Goal: Task Accomplishment & Management: Use online tool/utility

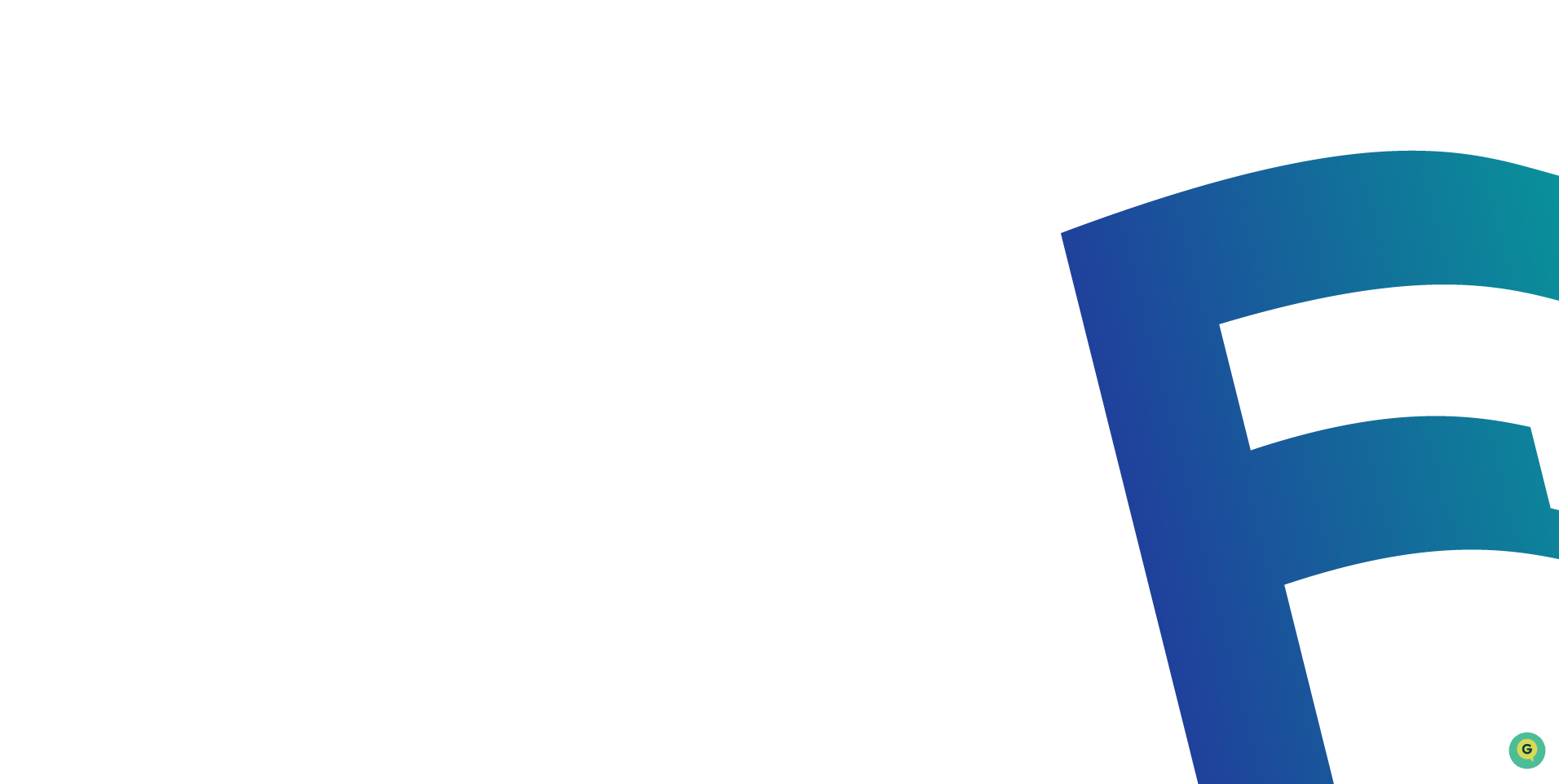
click at [159, 83] on li "Compliance Calendar" at bounding box center [220, 84] width 245 height 28
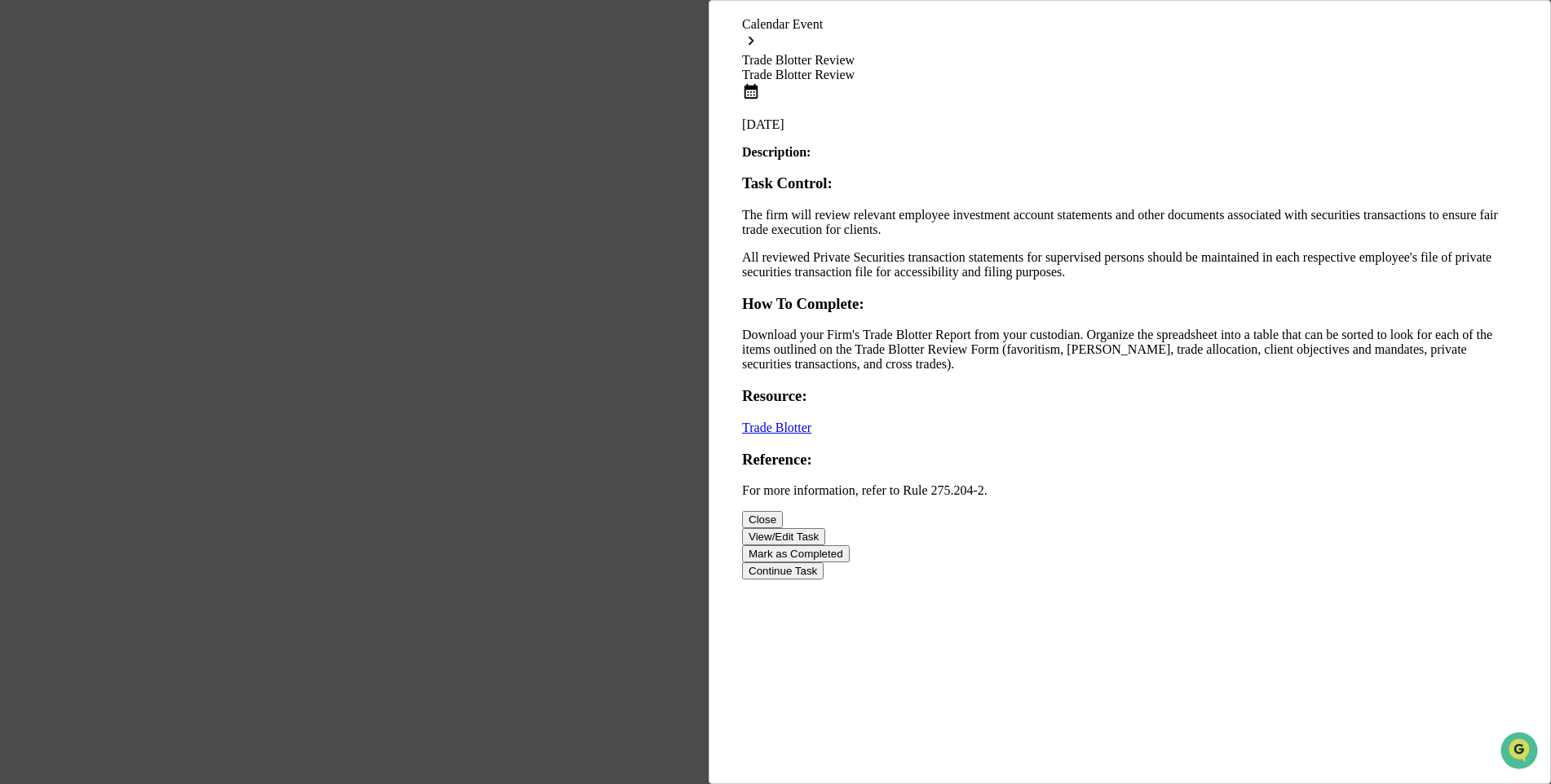
click at [850, 562] on button "Mark as Completed" at bounding box center [796, 554] width 107 height 17
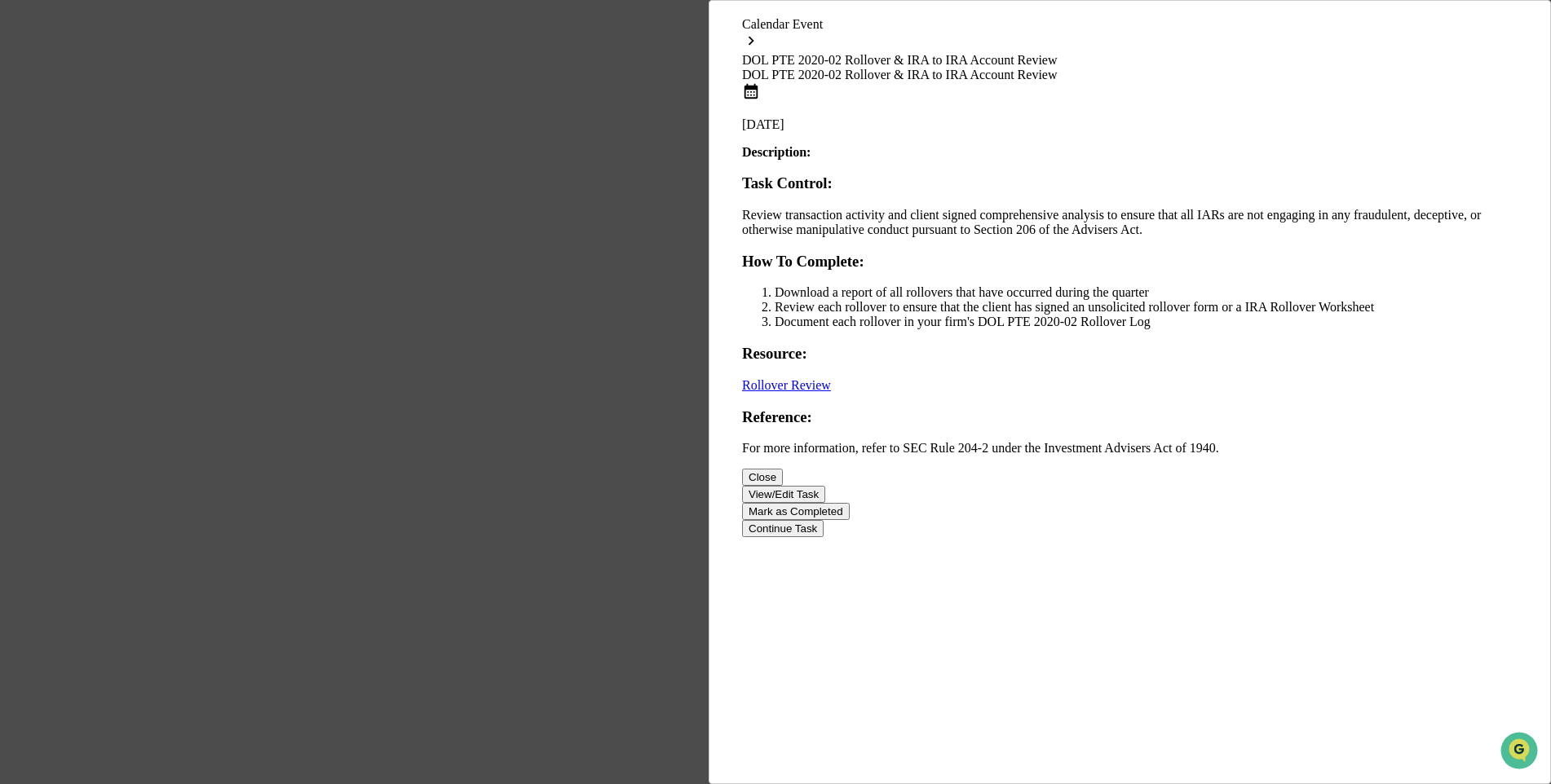
click at [782, 486] on button "Close" at bounding box center [763, 477] width 41 height 17
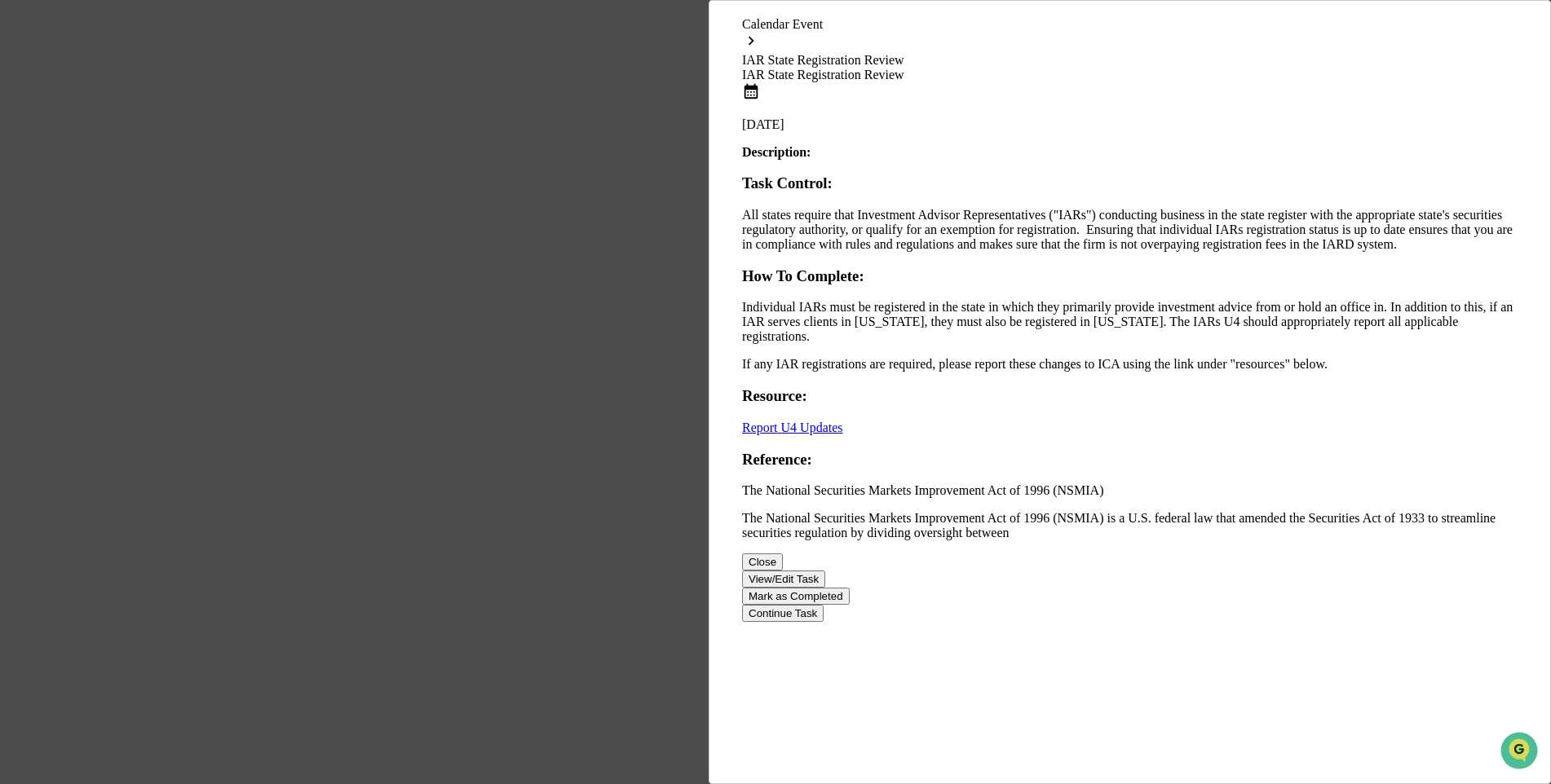
click at [782, 571] on button "Close" at bounding box center [763, 562] width 41 height 17
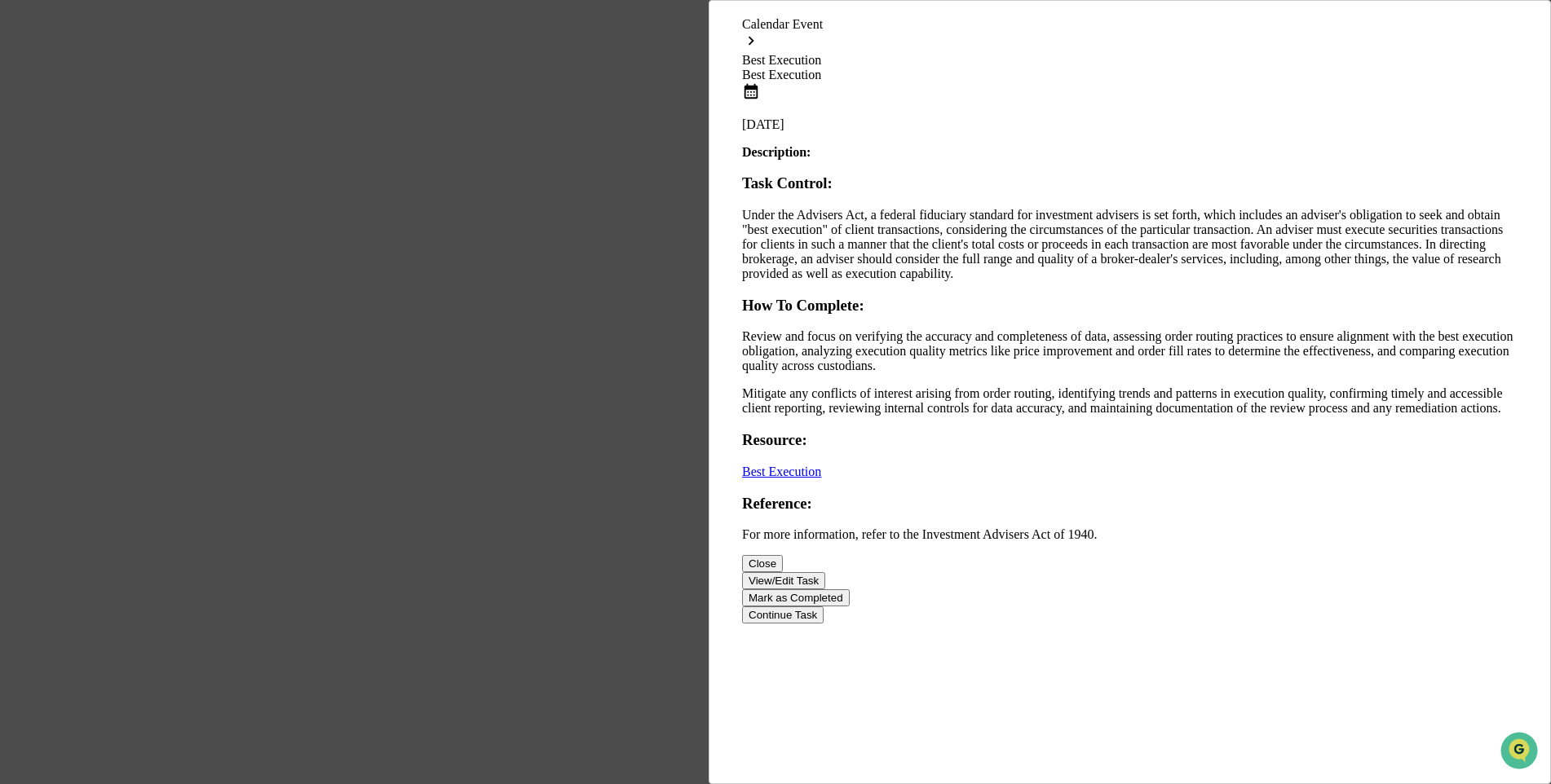
drag, startPoint x: 1135, startPoint y: 753, endPoint x: 1103, endPoint y: 724, distance: 43.2
click at [782, 573] on button "Close" at bounding box center [763, 564] width 41 height 17
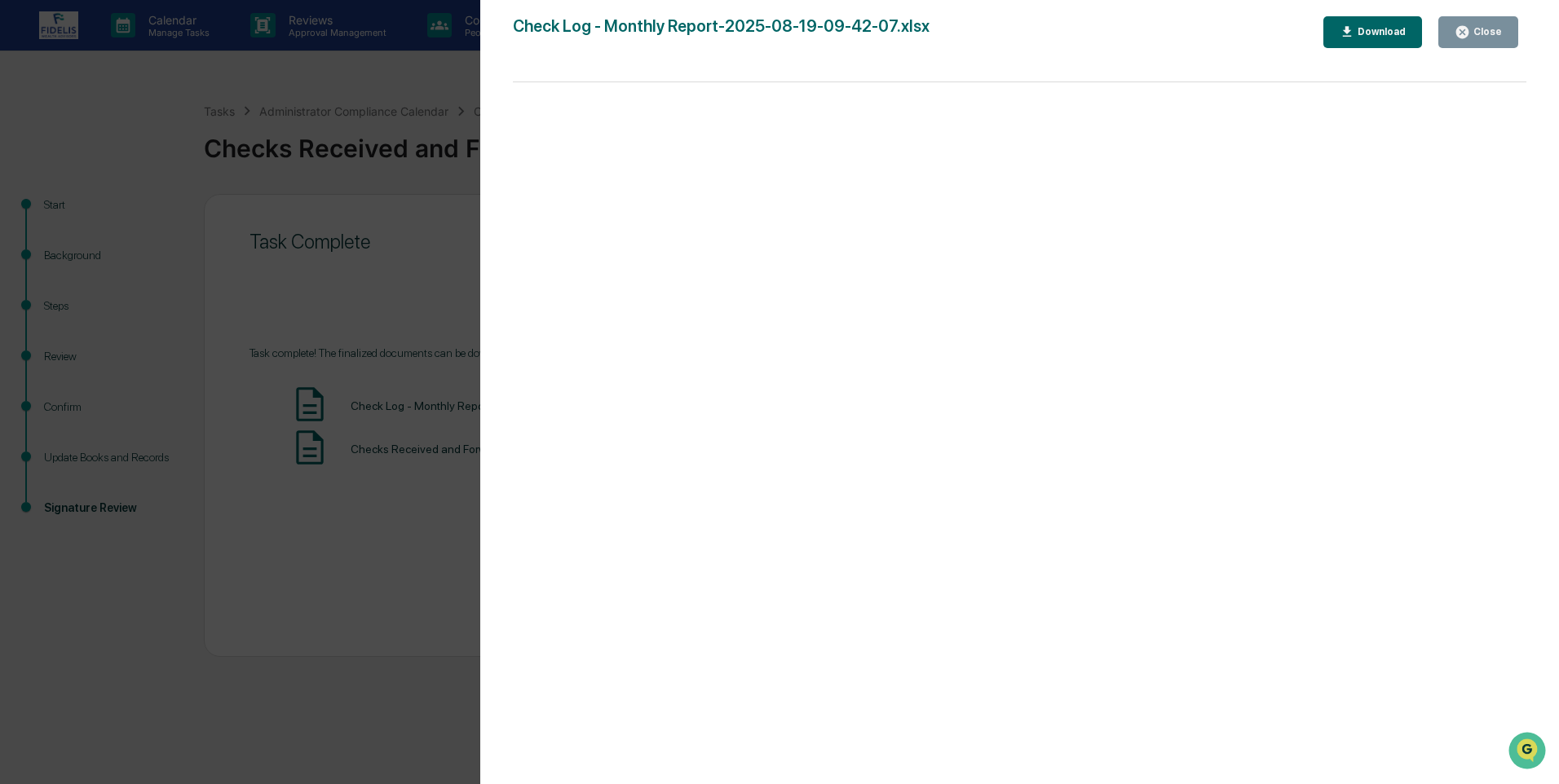
click at [1485, 30] on div "Close" at bounding box center [1486, 32] width 32 height 11
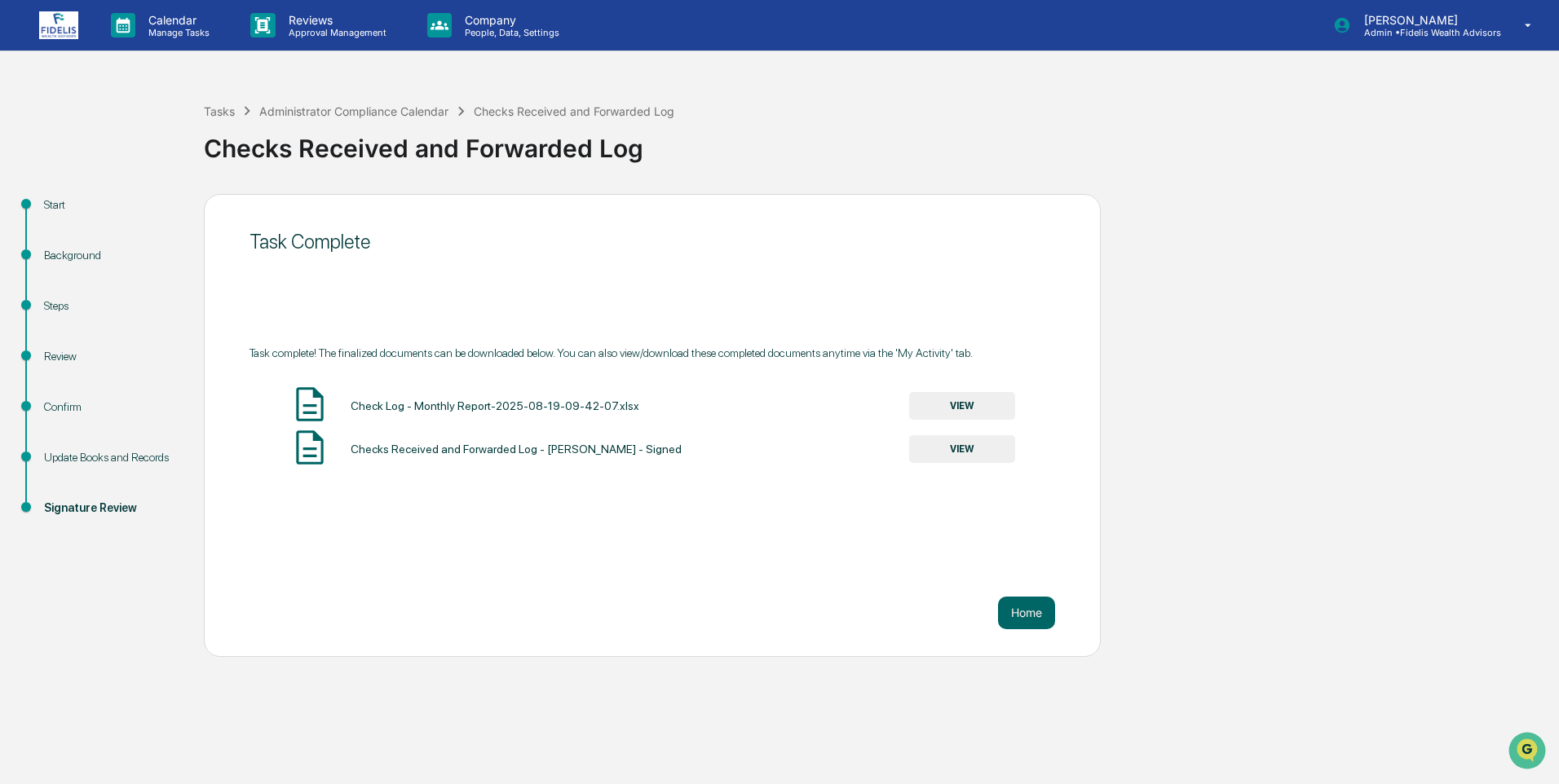
click at [61, 23] on img at bounding box center [59, 25] width 39 height 28
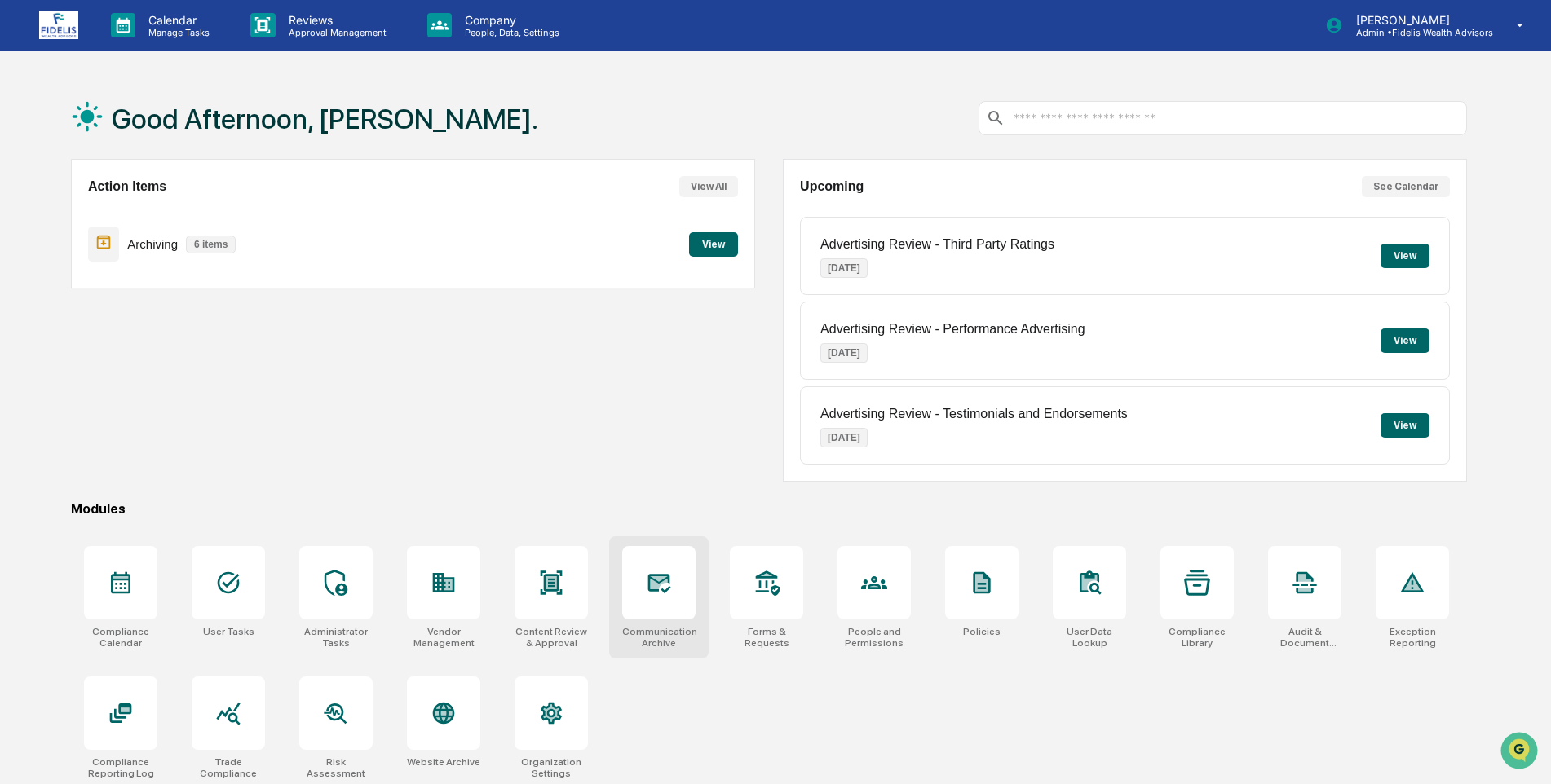
click at [657, 594] on icon at bounding box center [659, 583] width 26 height 26
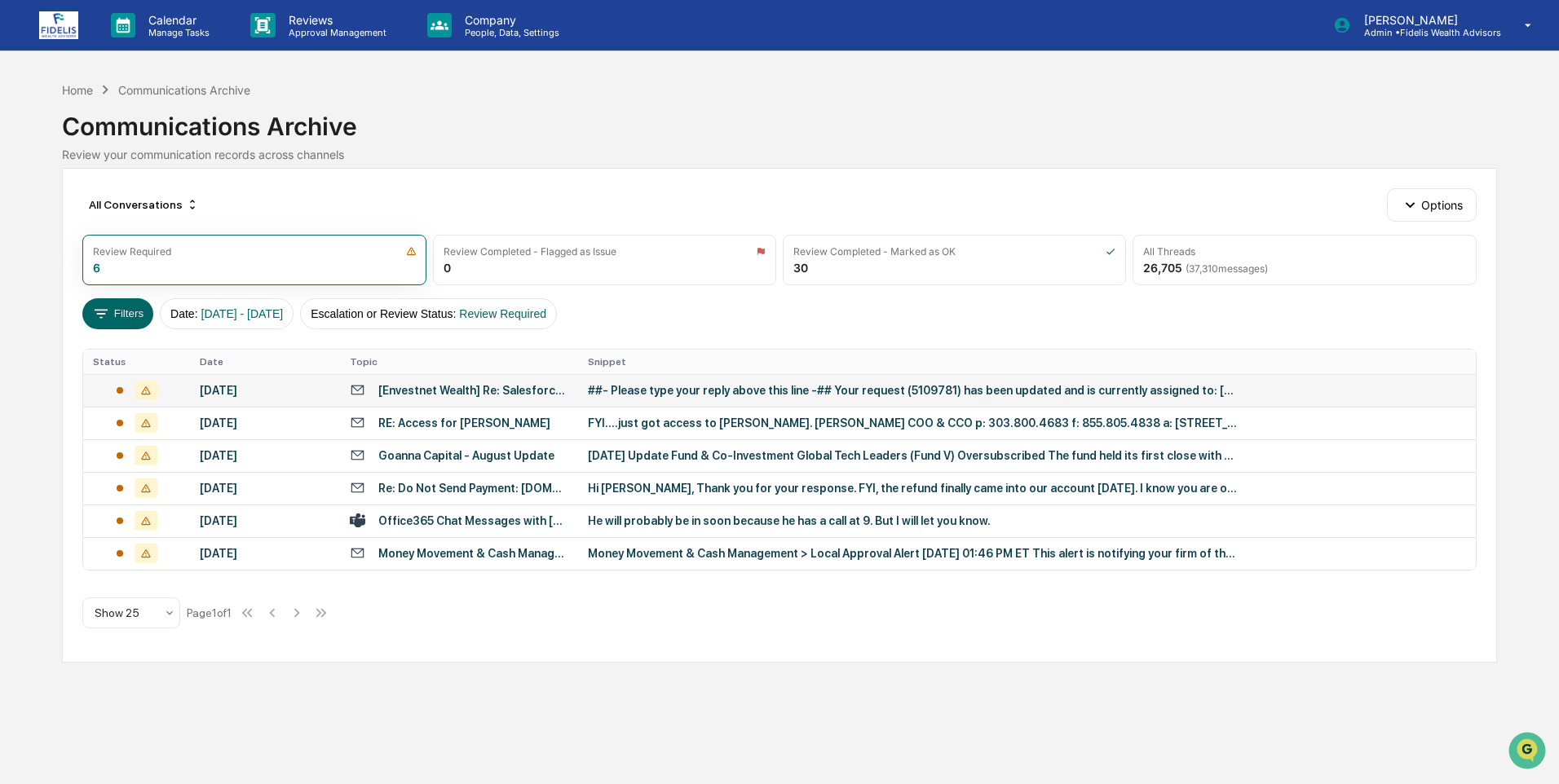
click at [243, 389] on div "[DATE]" at bounding box center [264, 390] width 130 height 13
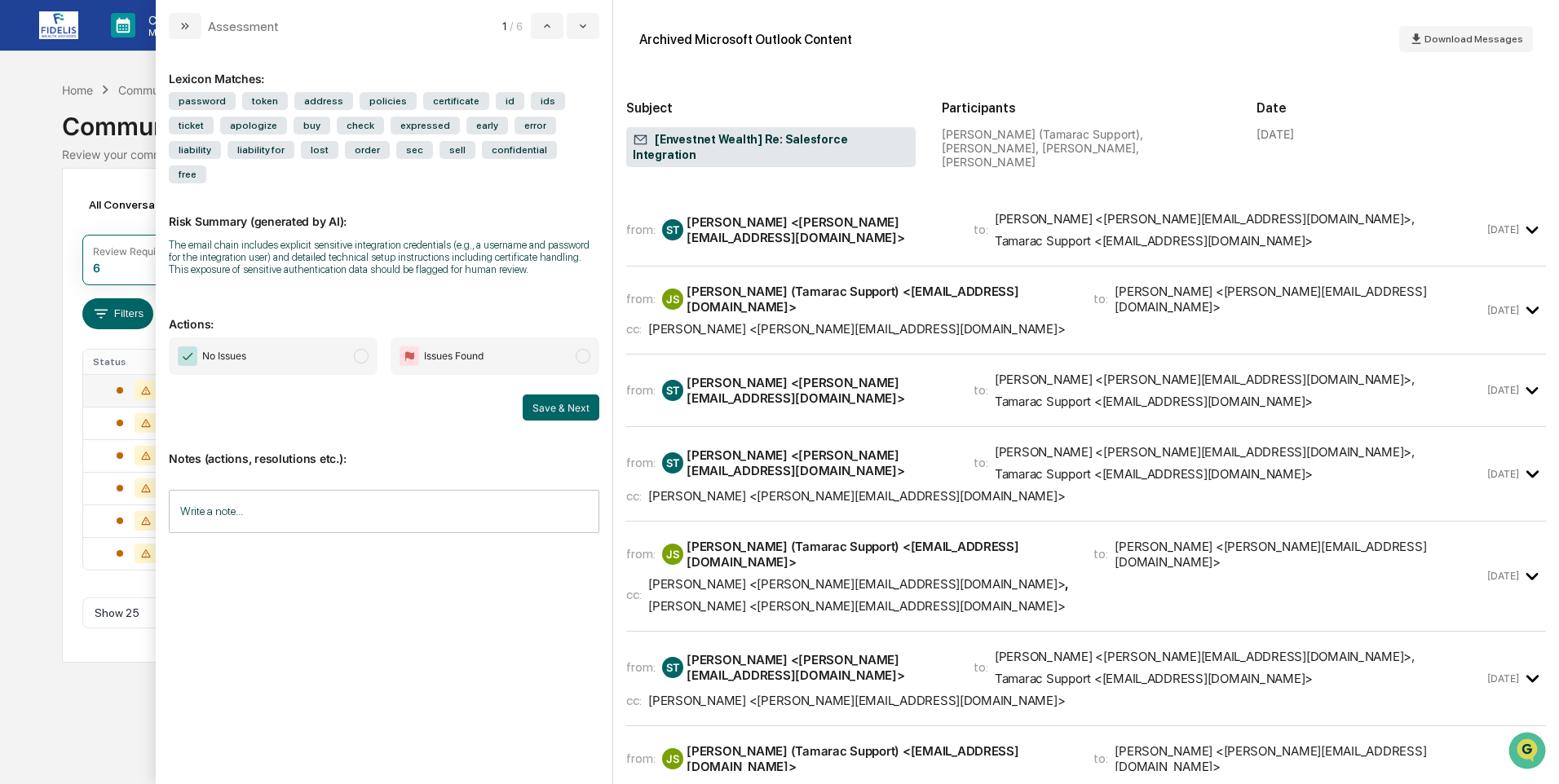
scroll to position [3261, 0]
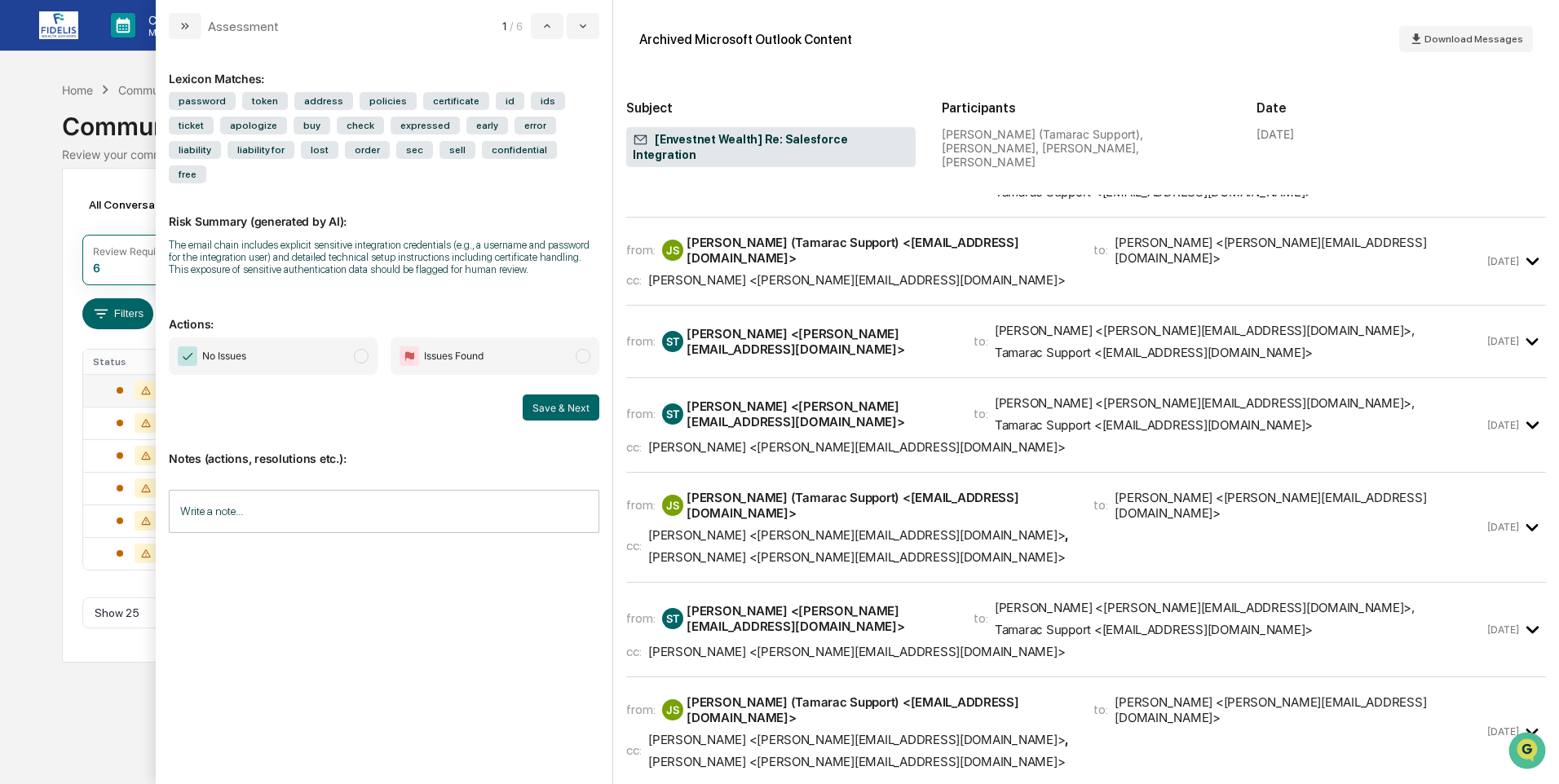
click at [1524, 719] on icon "modal" at bounding box center [1533, 733] width 27 height 27
click at [1527, 626] on icon "modal" at bounding box center [1533, 630] width 12 height 8
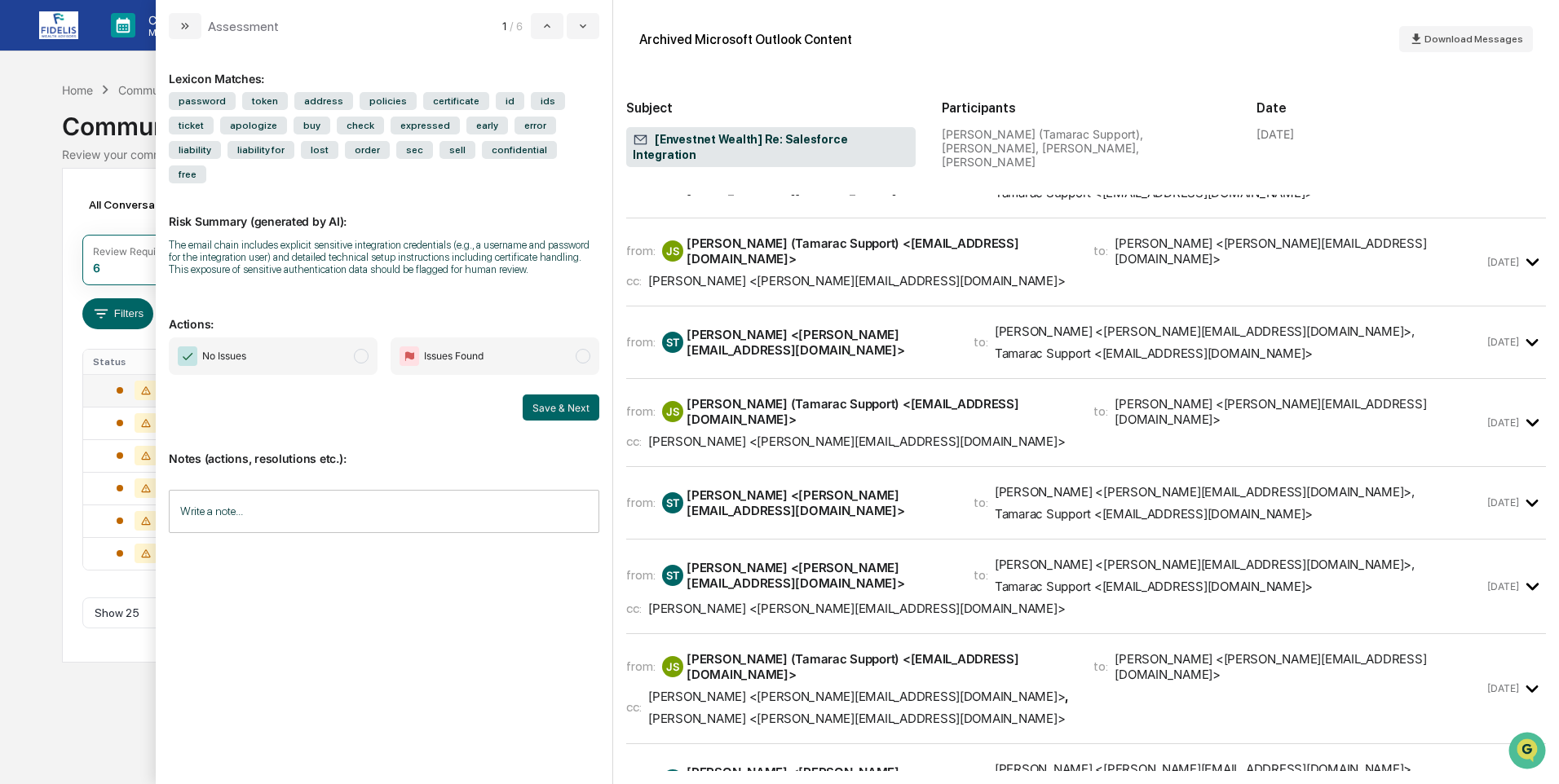
scroll to position [3098, 0]
click at [1519, 677] on icon "modal" at bounding box center [1533, 691] width 27 height 27
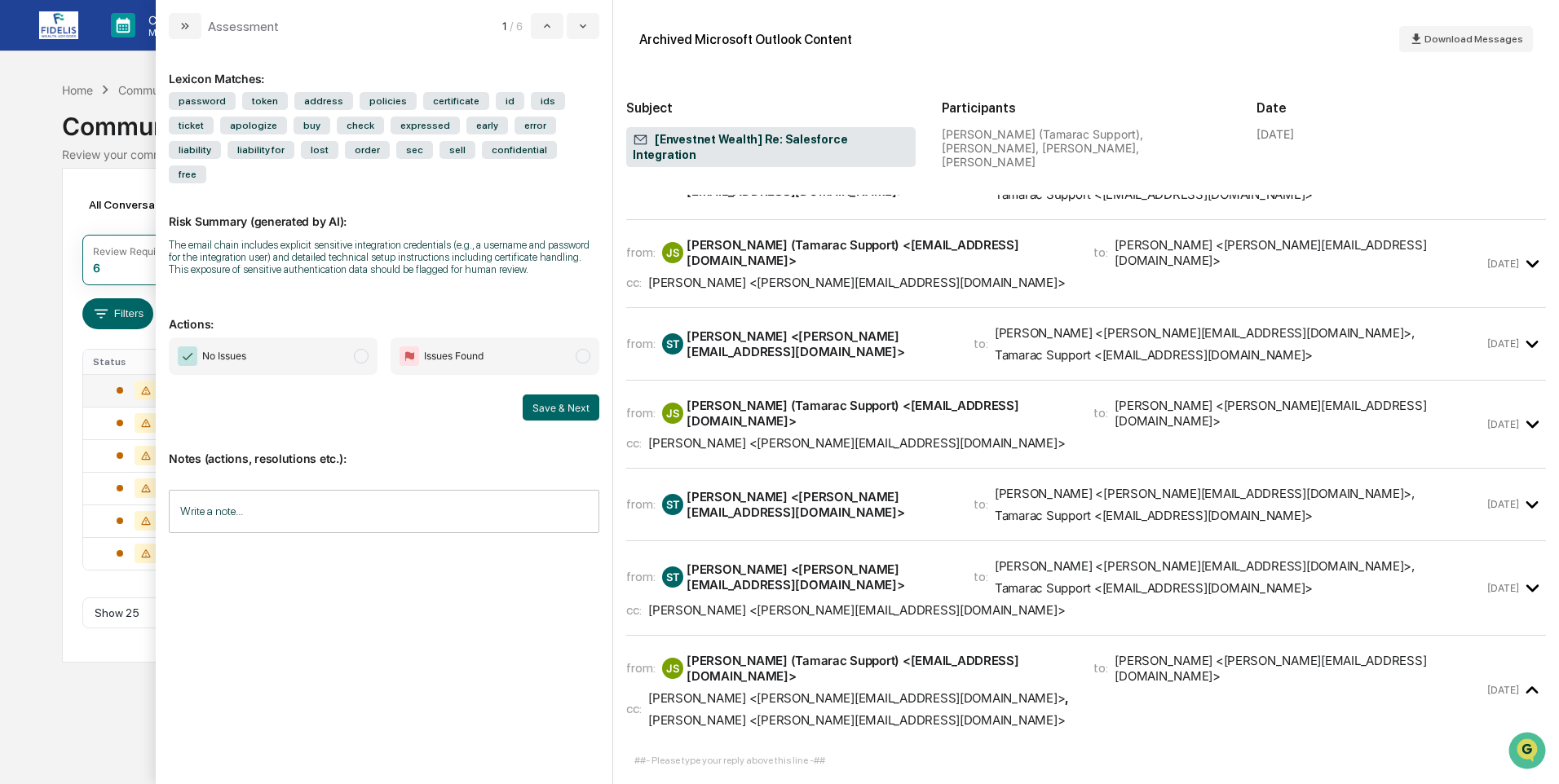
click at [1521, 574] on icon "modal" at bounding box center [1533, 588] width 27 height 27
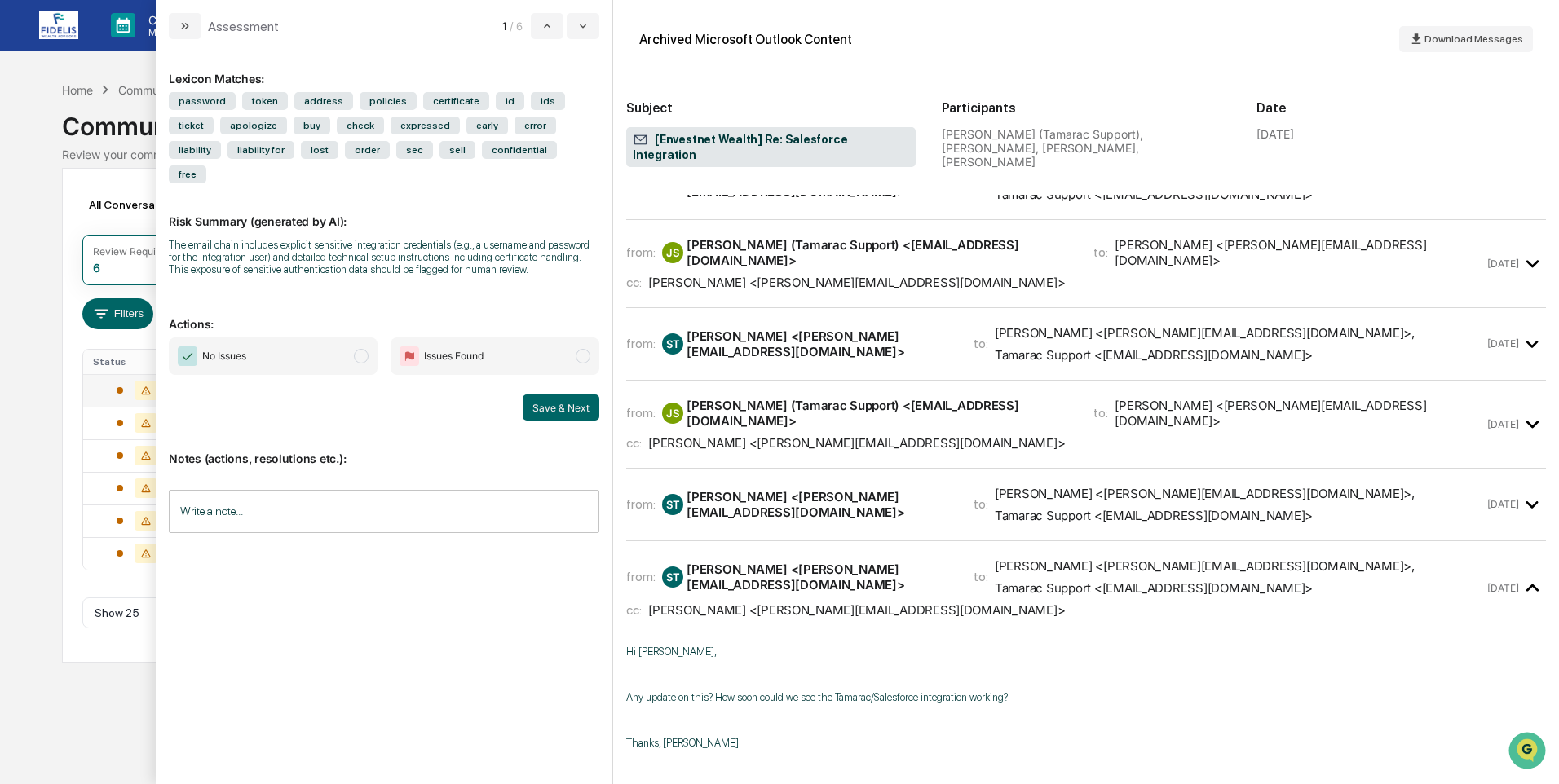
click at [361, 349] on span "modal" at bounding box center [361, 355] width 14 height 14
click at [232, 490] on div "Write a note... Write a note..." at bounding box center [384, 511] width 430 height 43
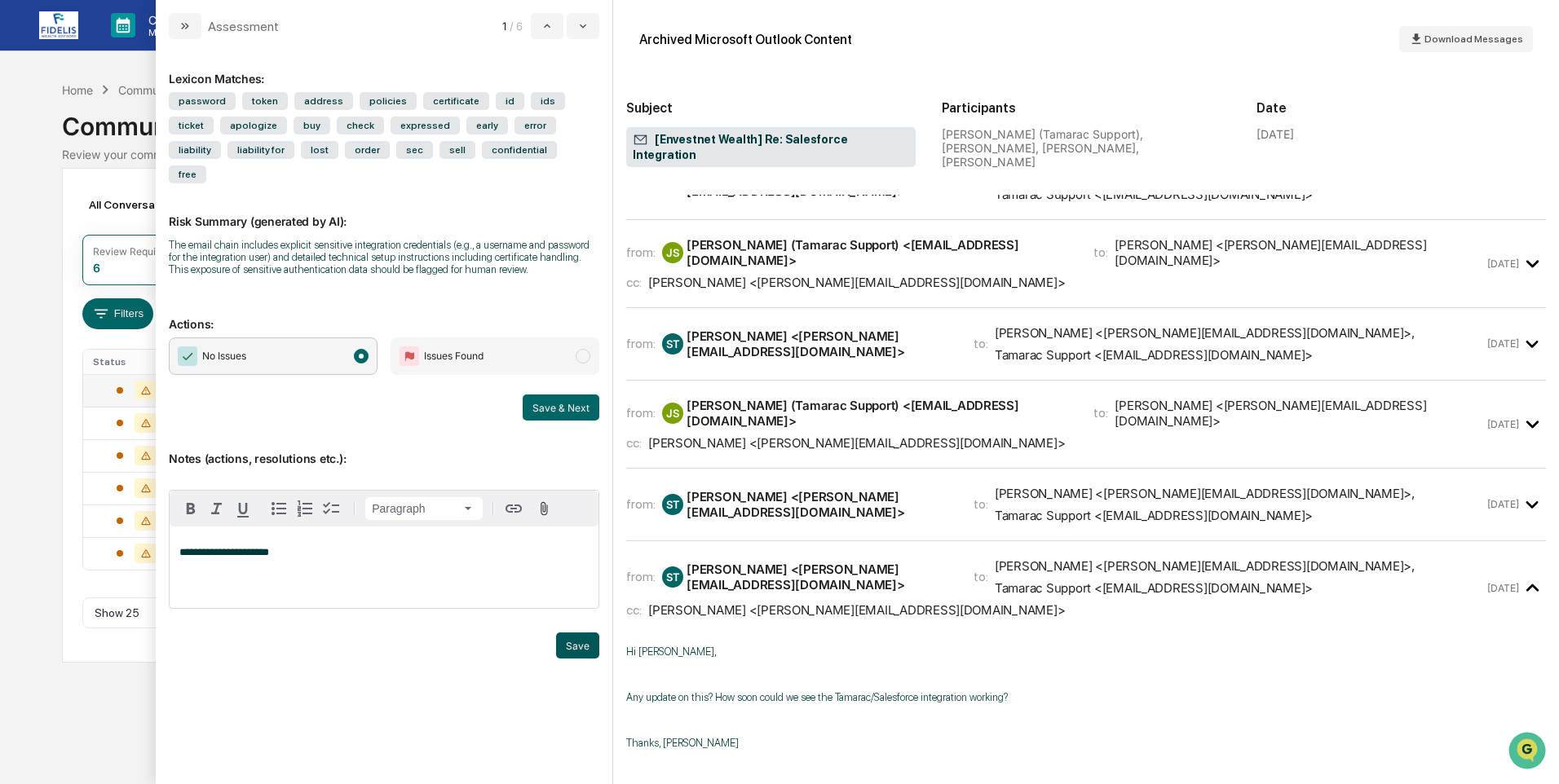
click at [569, 632] on button "Save" at bounding box center [577, 645] width 43 height 26
click at [554, 395] on button "Save & Next" at bounding box center [561, 407] width 77 height 26
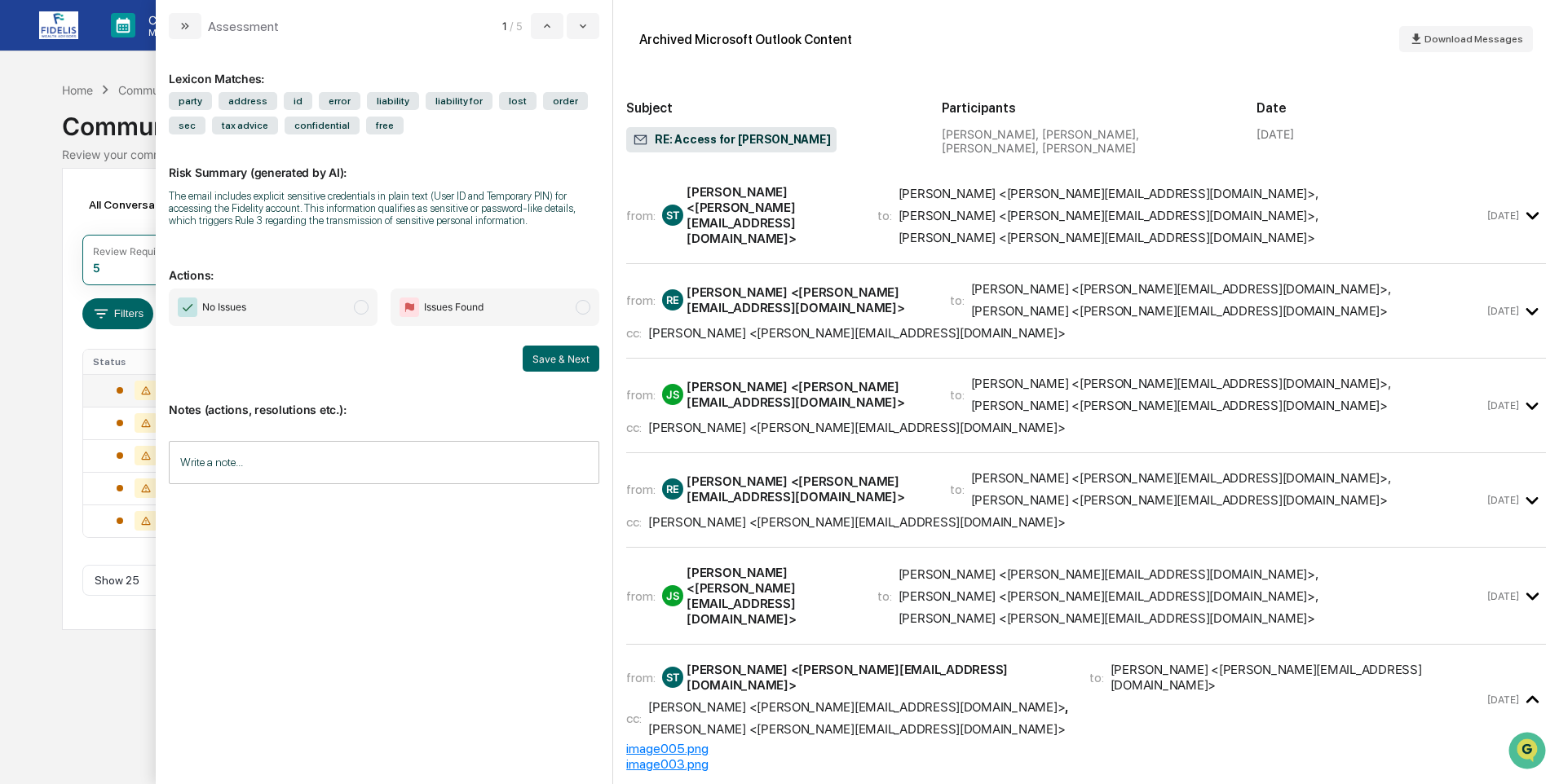
click at [1524, 583] on icon "modal" at bounding box center [1533, 597] width 27 height 27
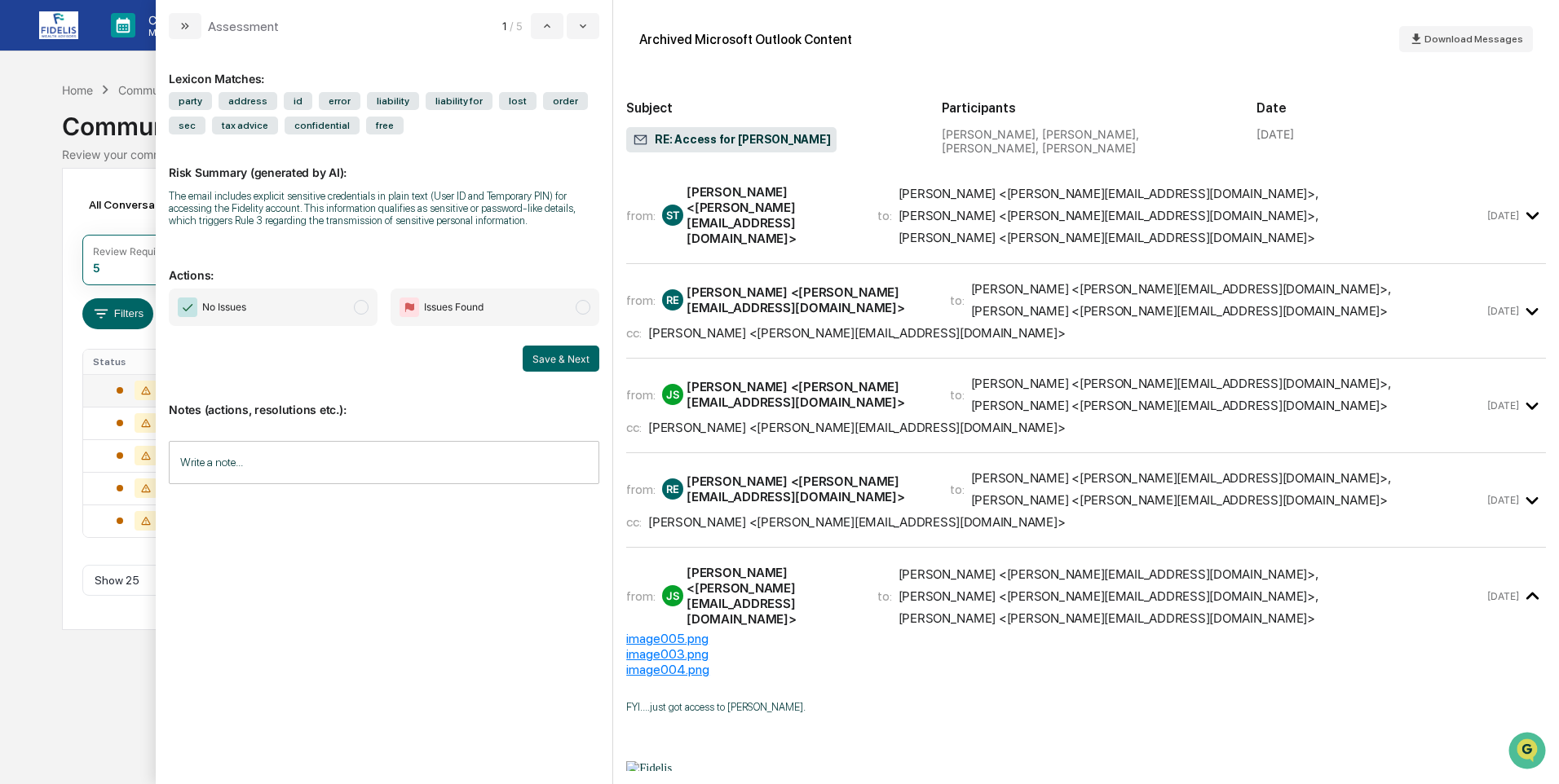
click at [1521, 487] on icon "modal" at bounding box center [1533, 501] width 27 height 27
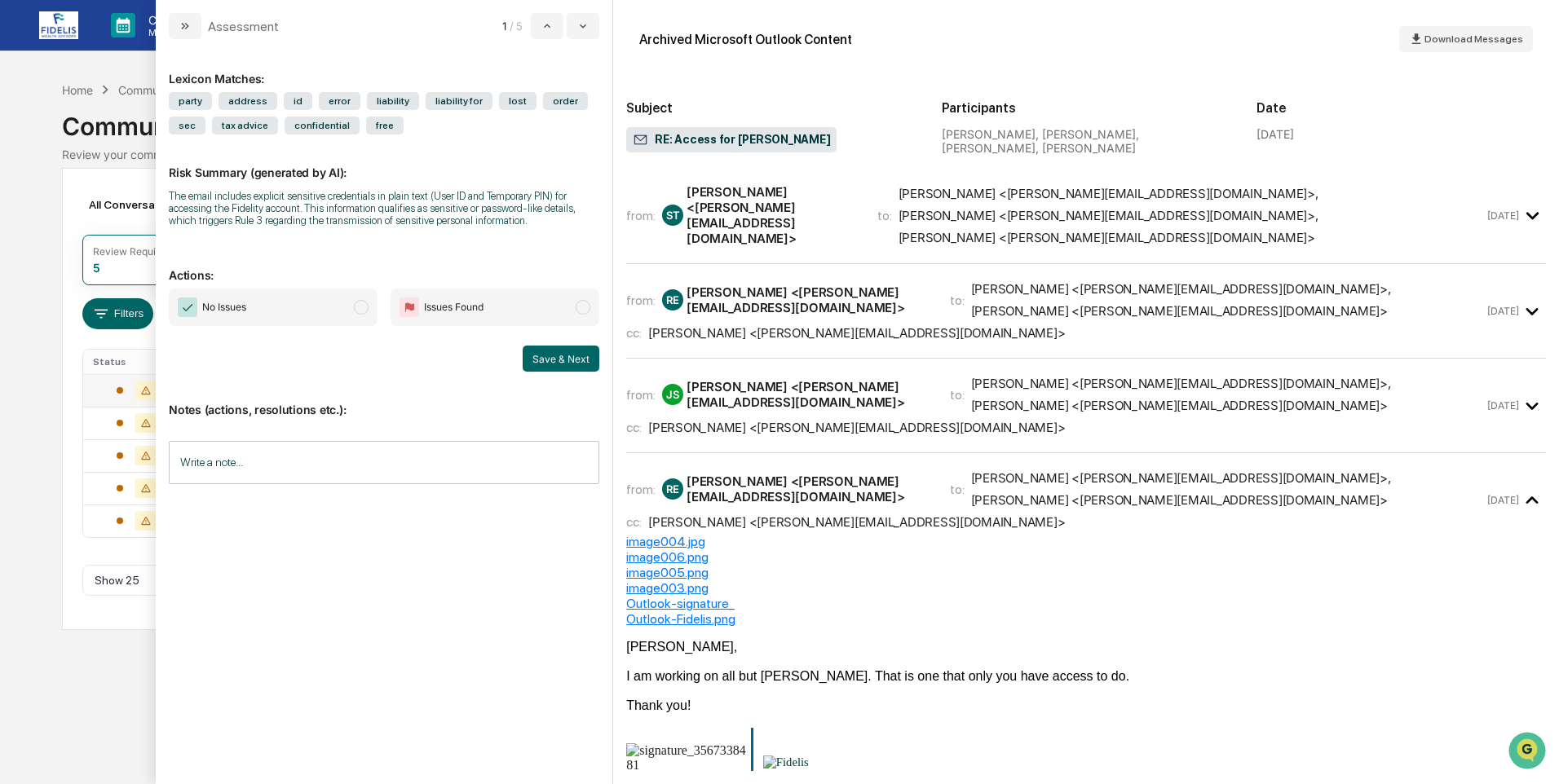
click at [1520, 393] on icon "modal" at bounding box center [1533, 406] width 27 height 27
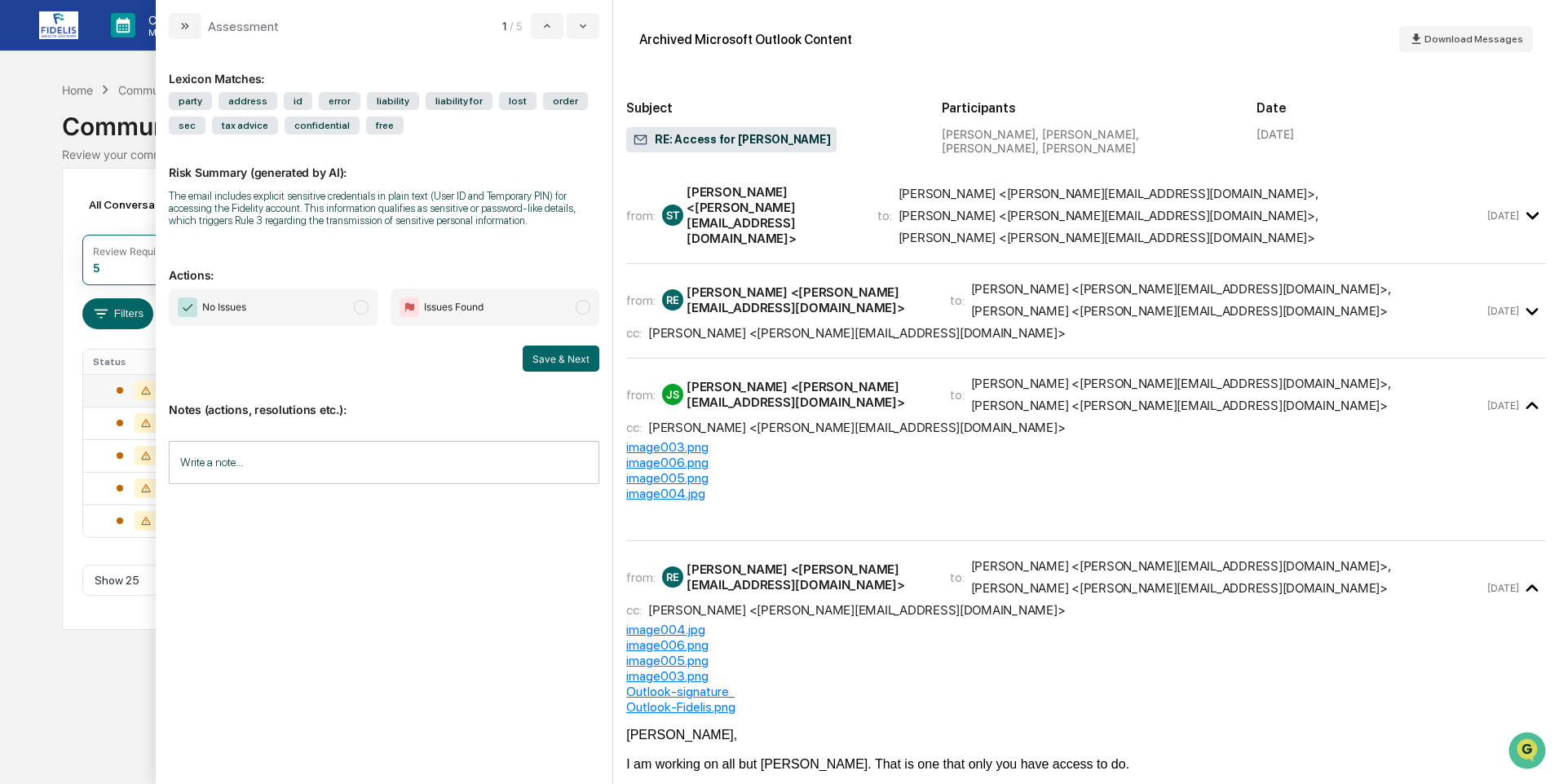
click at [1529, 308] on icon "modal" at bounding box center [1533, 312] width 12 height 8
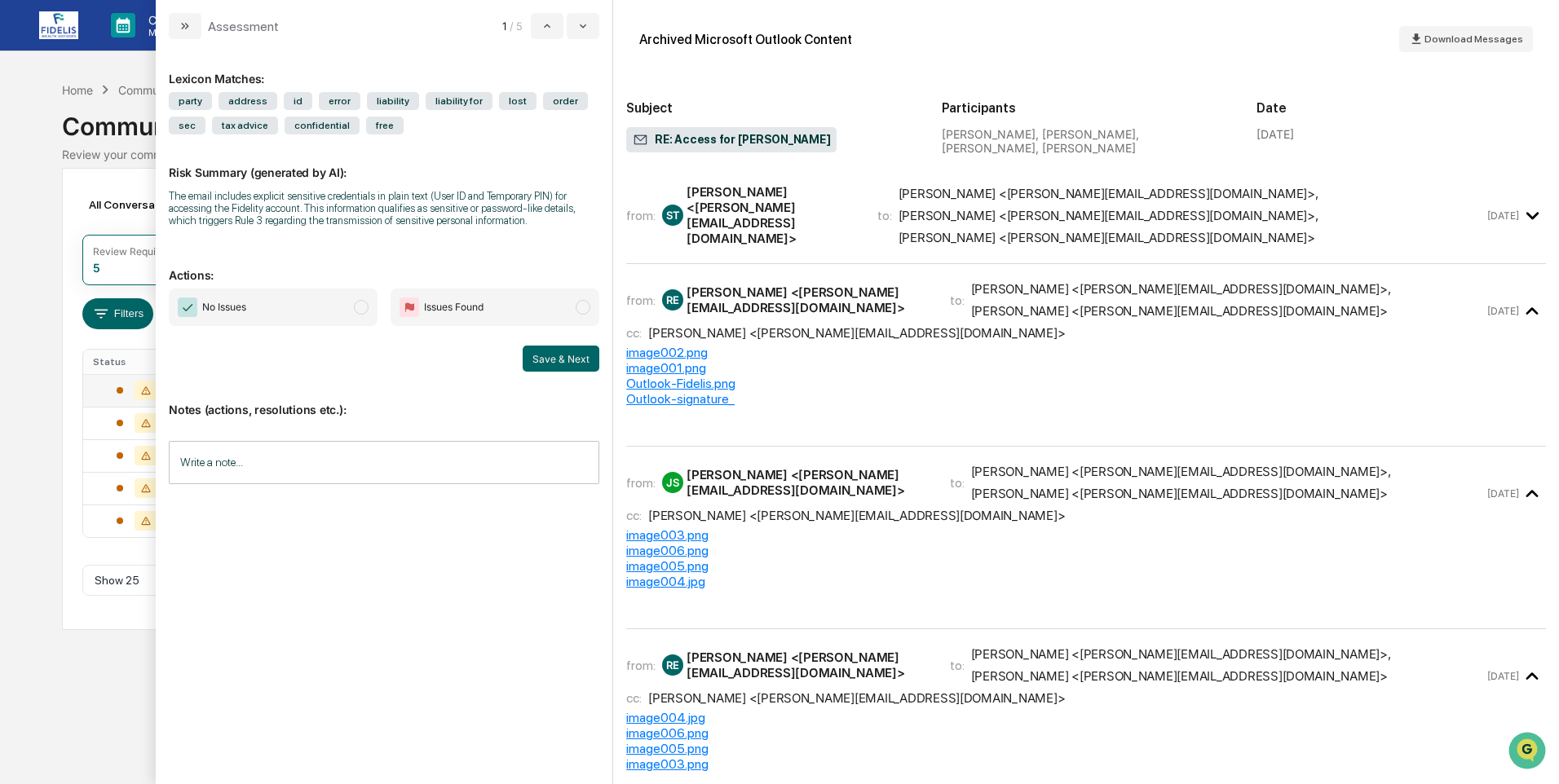
click at [1527, 205] on icon "modal" at bounding box center [1533, 216] width 27 height 27
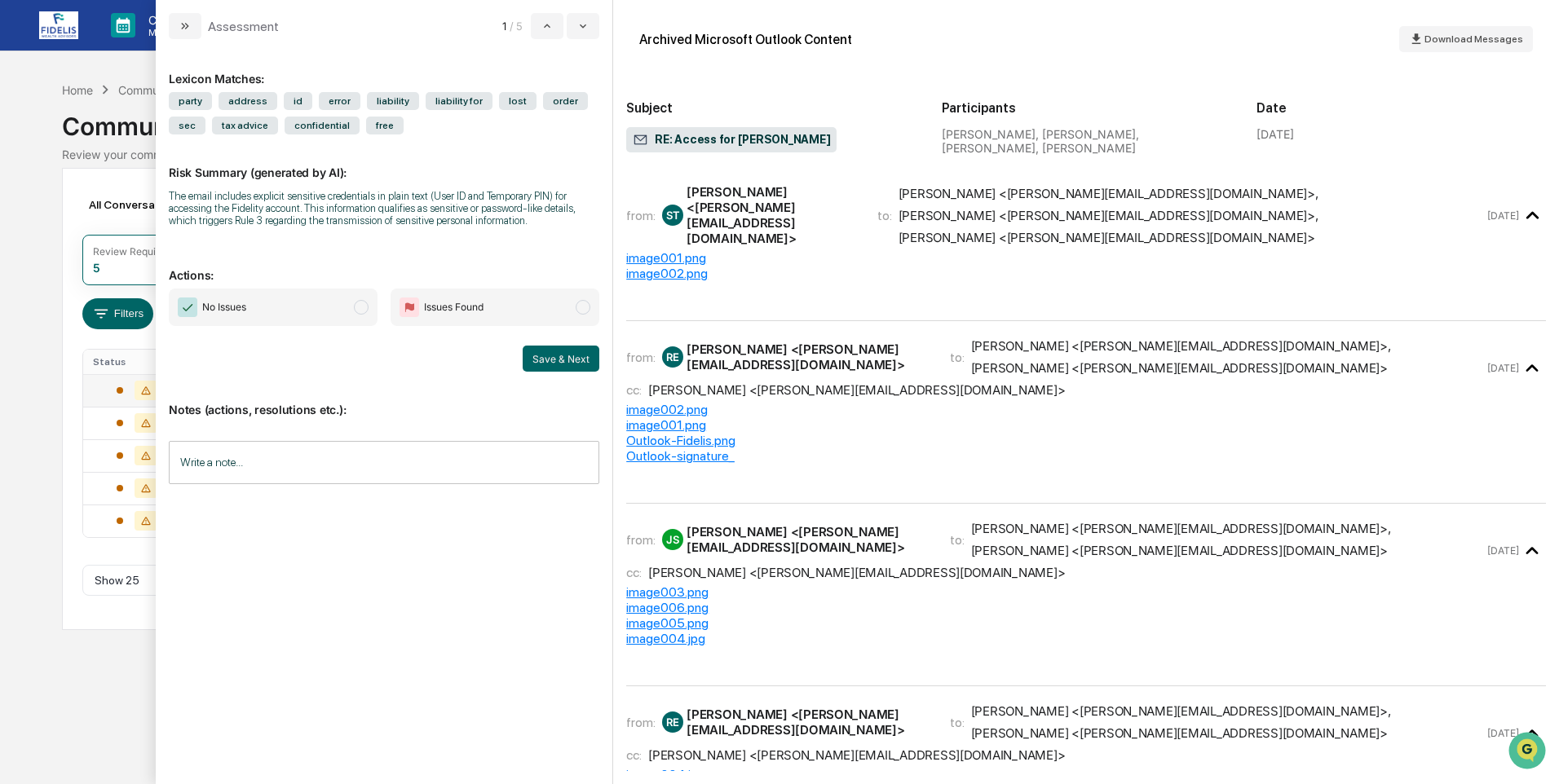
click at [365, 309] on span "modal" at bounding box center [361, 307] width 14 height 14
click at [218, 466] on input "Write a note..." at bounding box center [384, 463] width 430 height 43
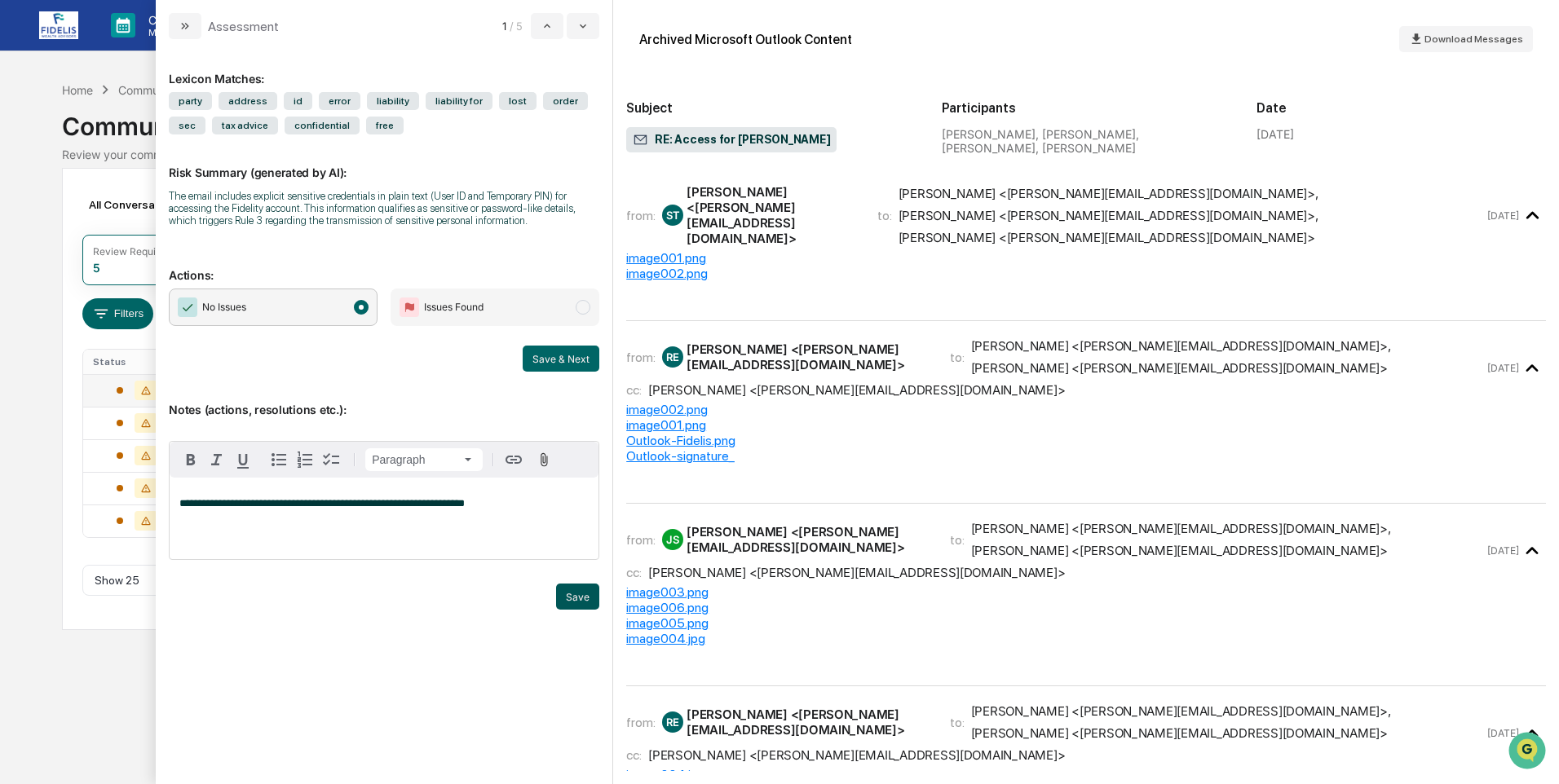
drag, startPoint x: 568, startPoint y: 600, endPoint x: 575, endPoint y: 586, distance: 15.7
click at [568, 598] on button "Save" at bounding box center [577, 597] width 43 height 26
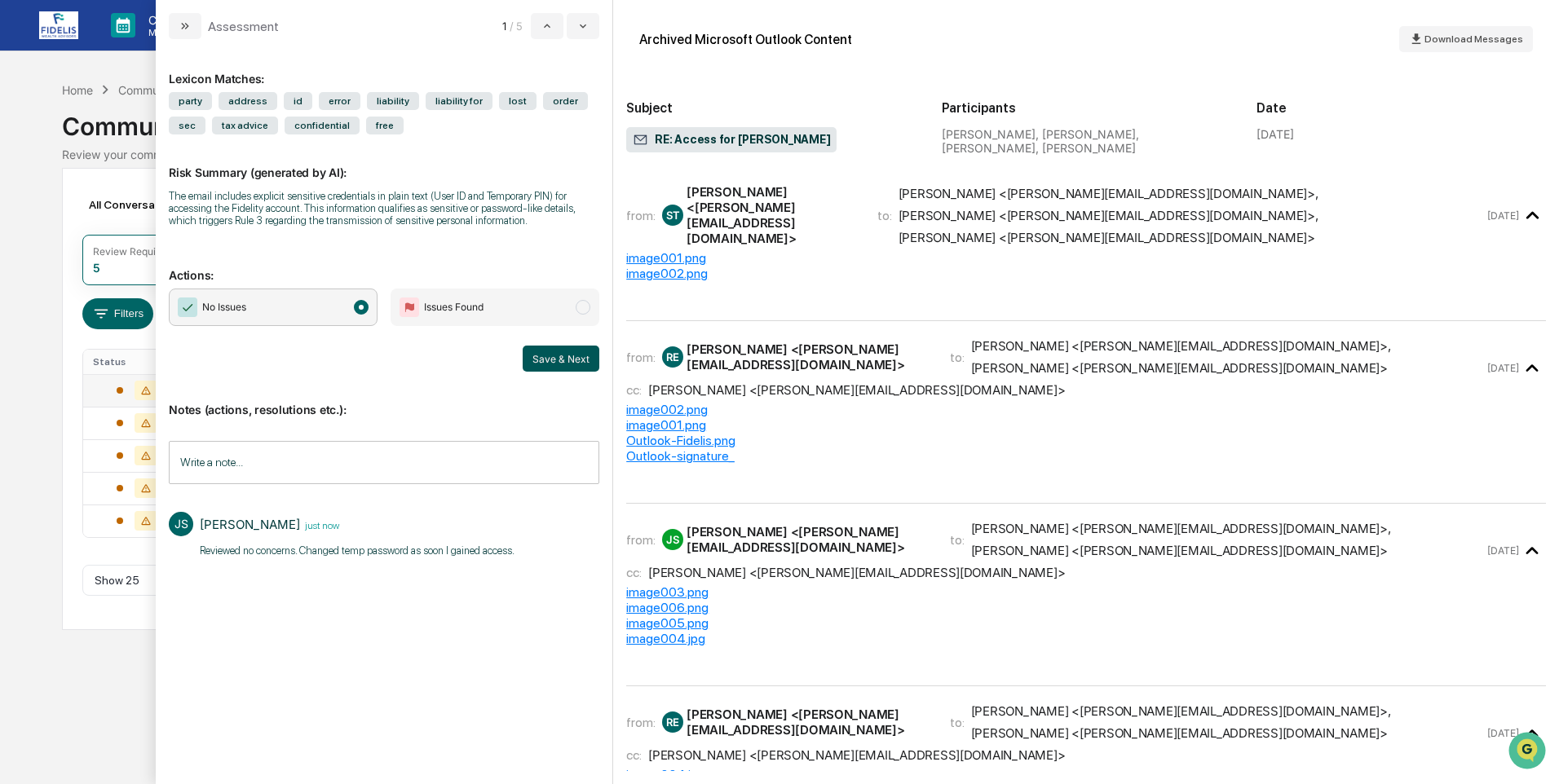
click at [550, 355] on button "Save & Next" at bounding box center [561, 359] width 77 height 26
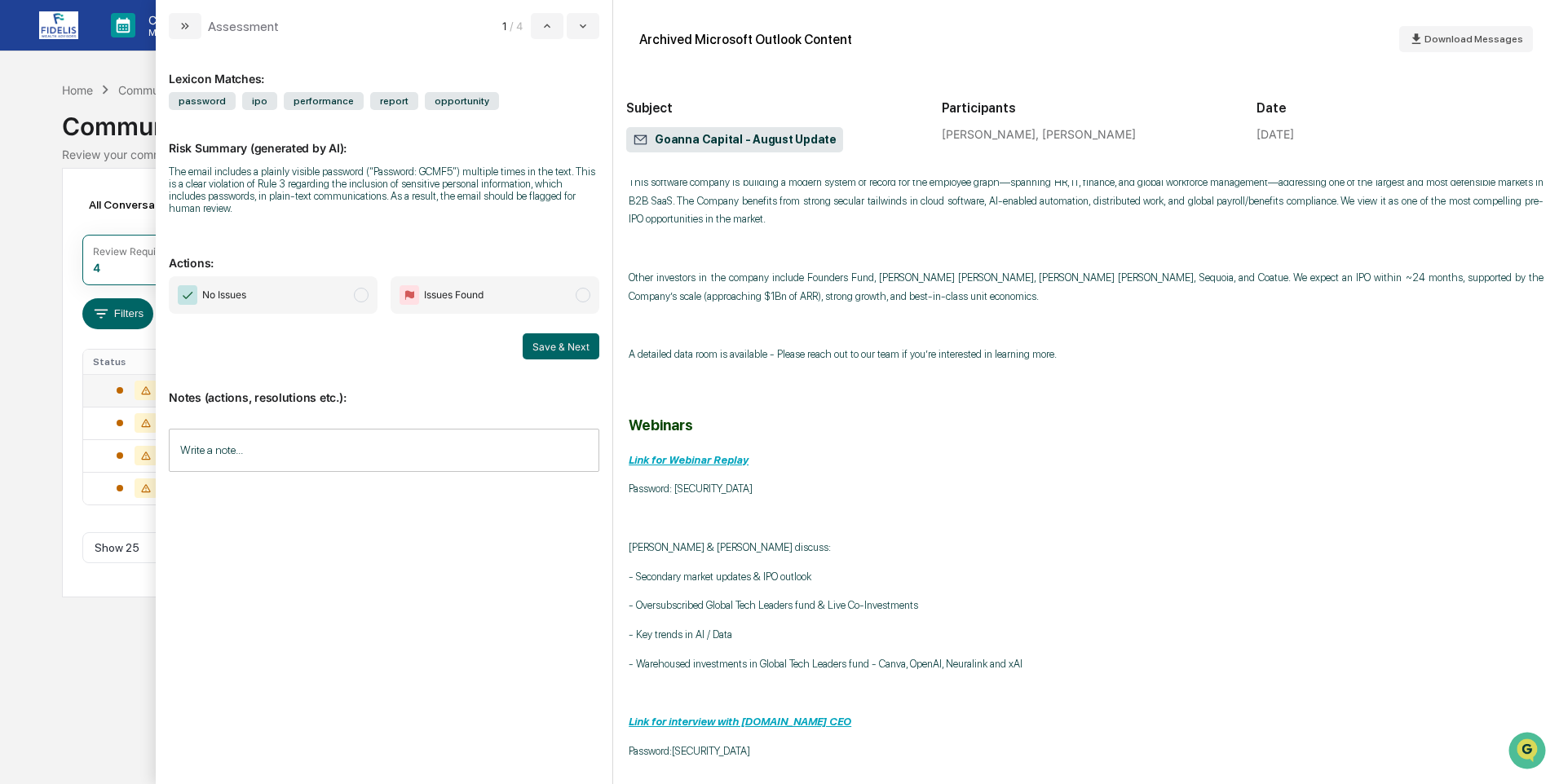
scroll to position [326, 0]
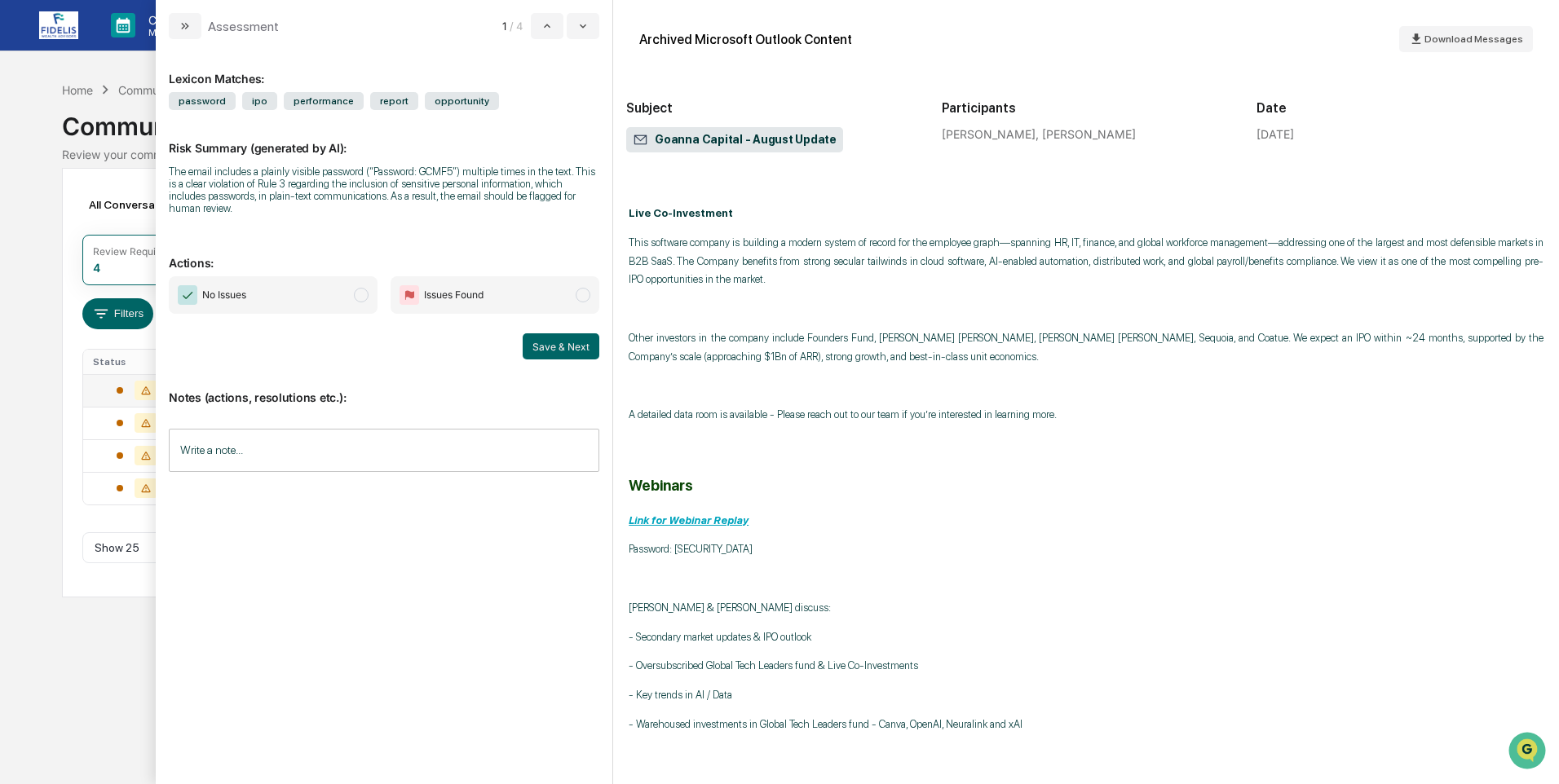
click at [360, 288] on span "modal" at bounding box center [361, 295] width 14 height 14
click at [222, 446] on input "Write a note..." at bounding box center [384, 450] width 430 height 43
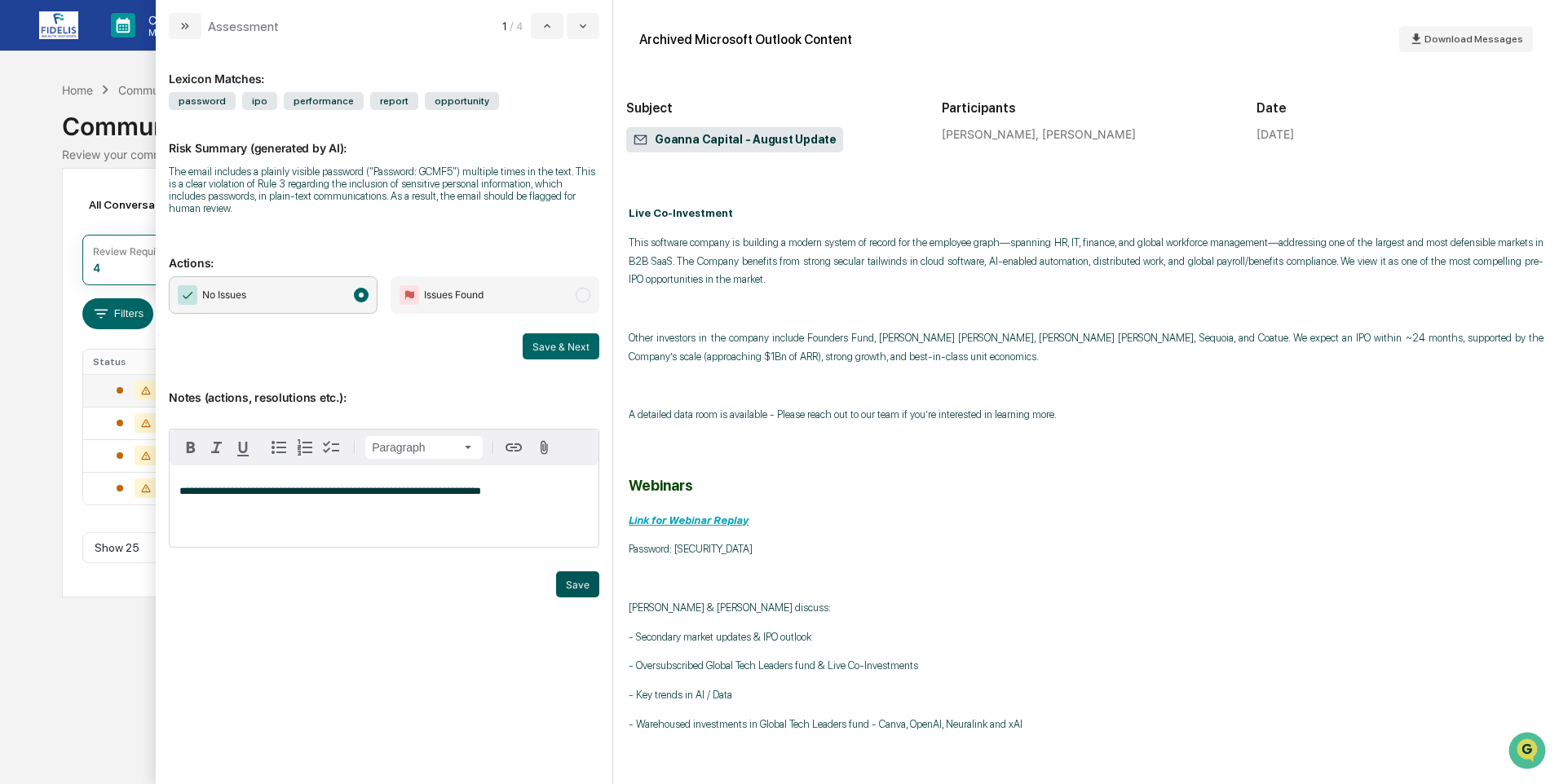
click at [581, 572] on button "Save" at bounding box center [577, 585] width 43 height 26
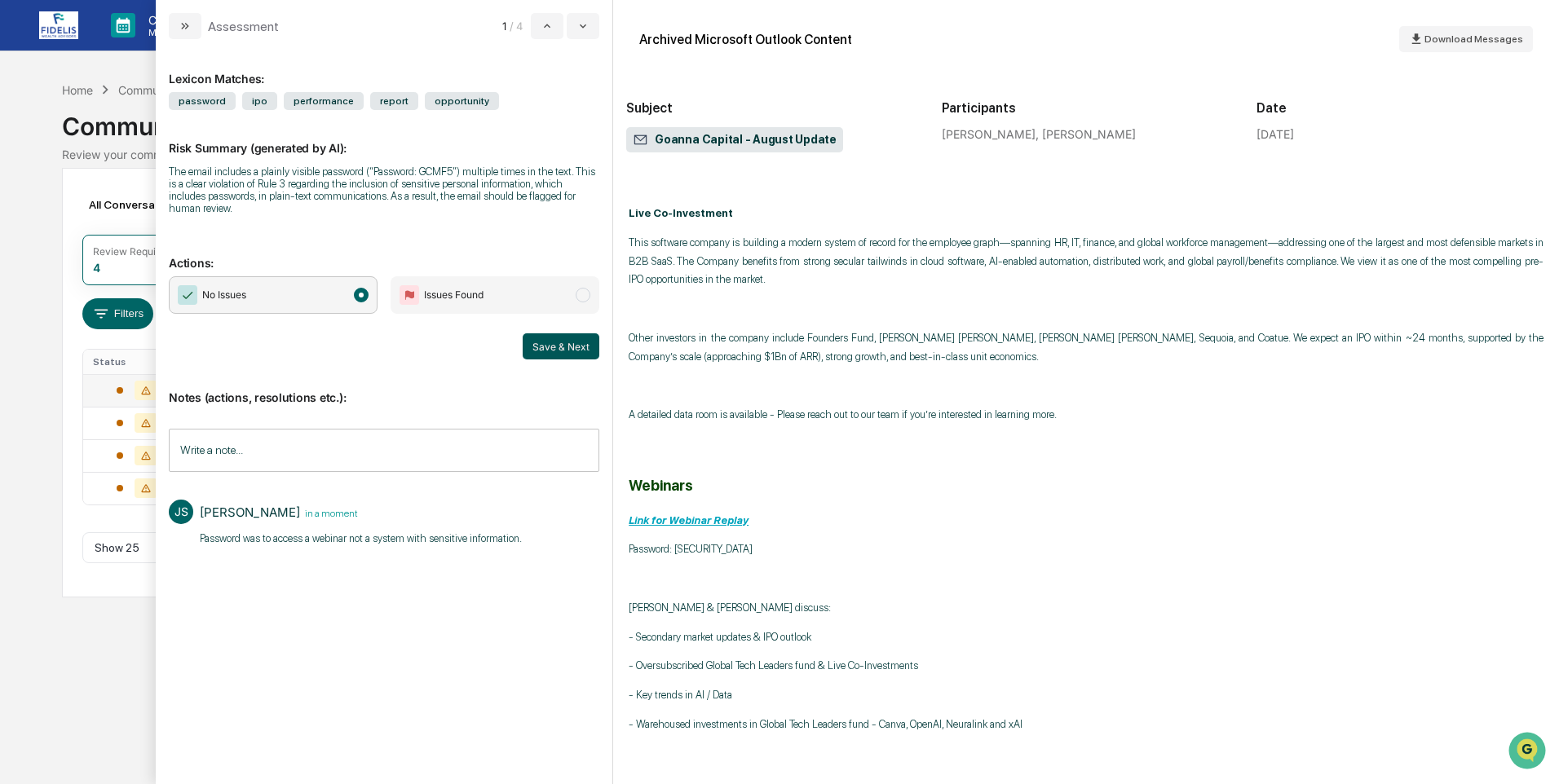
click at [555, 336] on button "Save & Next" at bounding box center [561, 346] width 77 height 26
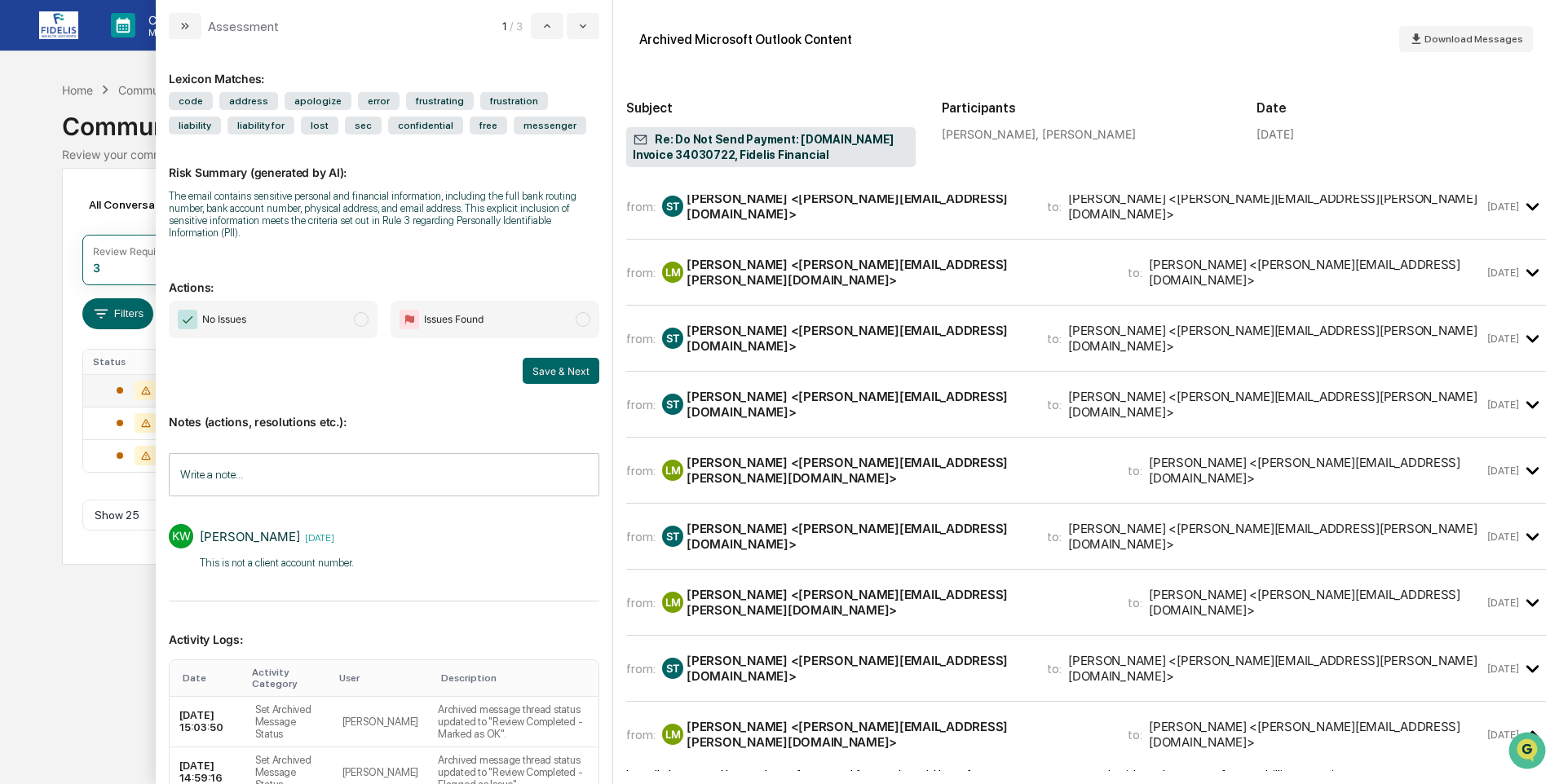
scroll to position [404, 0]
click at [354, 317] on span "modal" at bounding box center [361, 319] width 14 height 14
click at [274, 471] on input "Write a note..." at bounding box center [384, 475] width 430 height 43
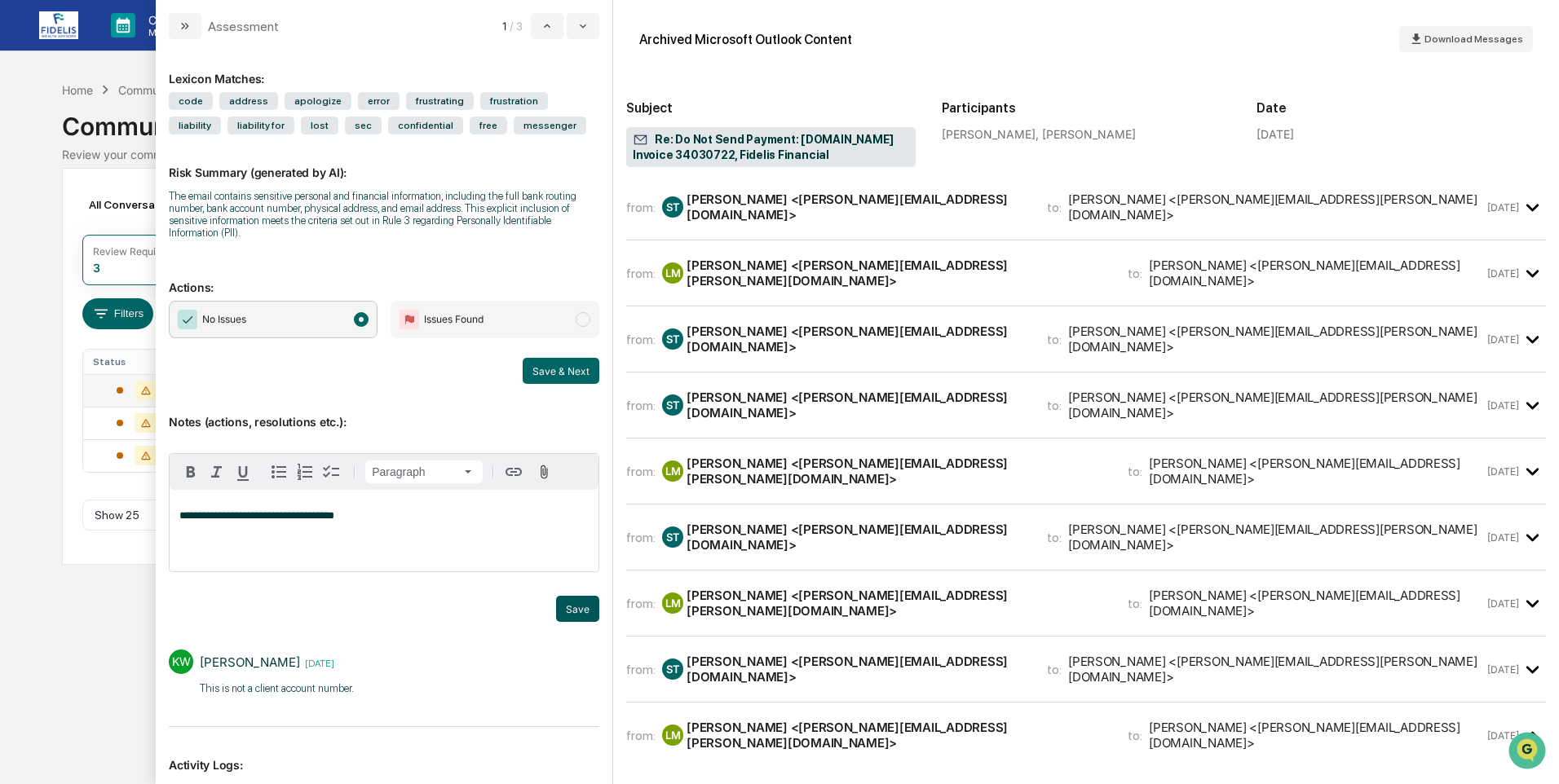
click at [562, 608] on button "Save" at bounding box center [577, 608] width 43 height 26
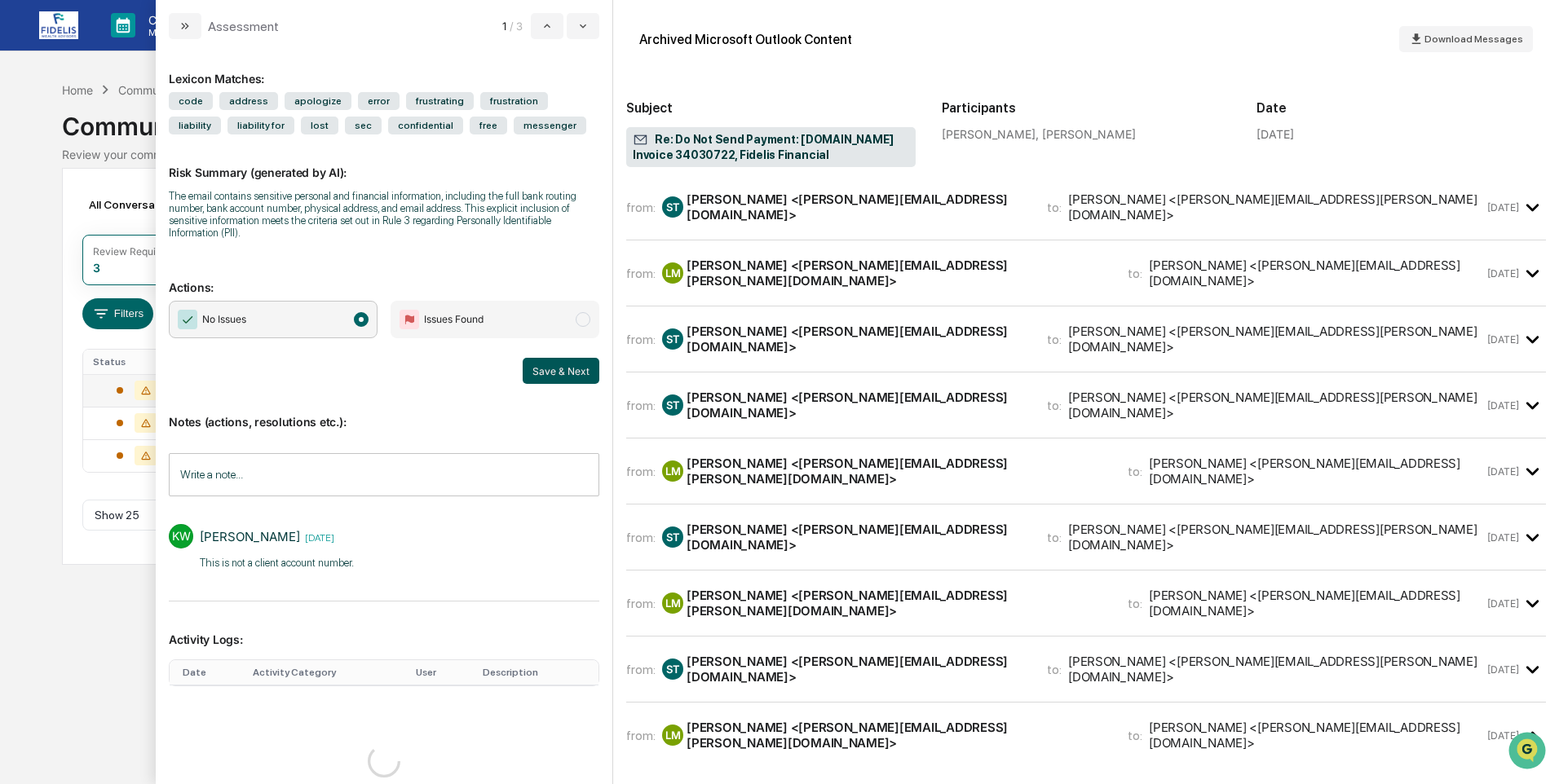
click at [556, 370] on button "Save & Next" at bounding box center [561, 371] width 77 height 26
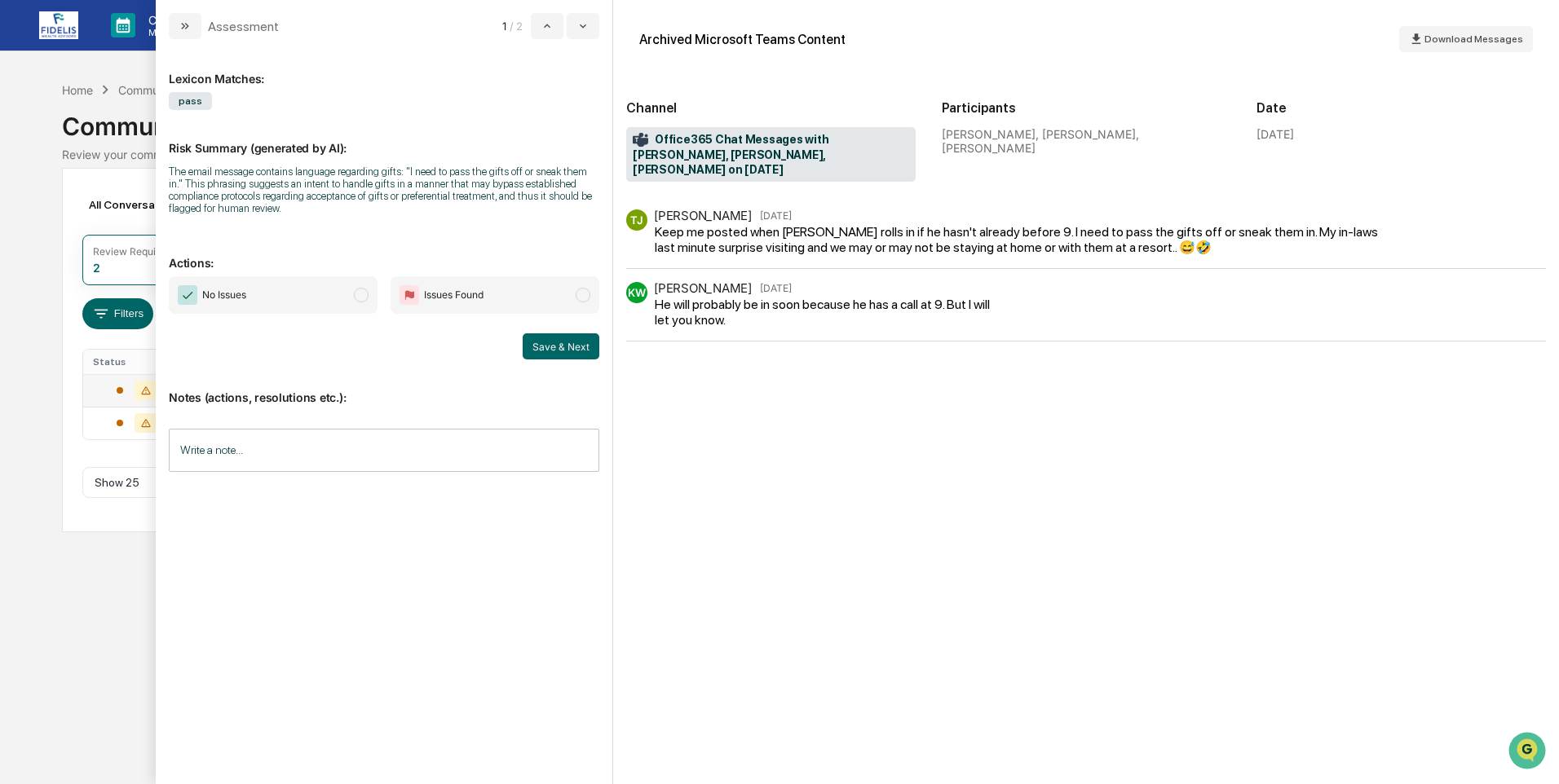
click at [857, 224] on div "Keep me posted when Sam rolls in if he hasn't already before 9. I need to pass …" at bounding box center [1022, 239] width 736 height 31
click at [364, 296] on span "modal" at bounding box center [361, 295] width 14 height 14
click at [575, 343] on button "Save & Next" at bounding box center [561, 346] width 77 height 26
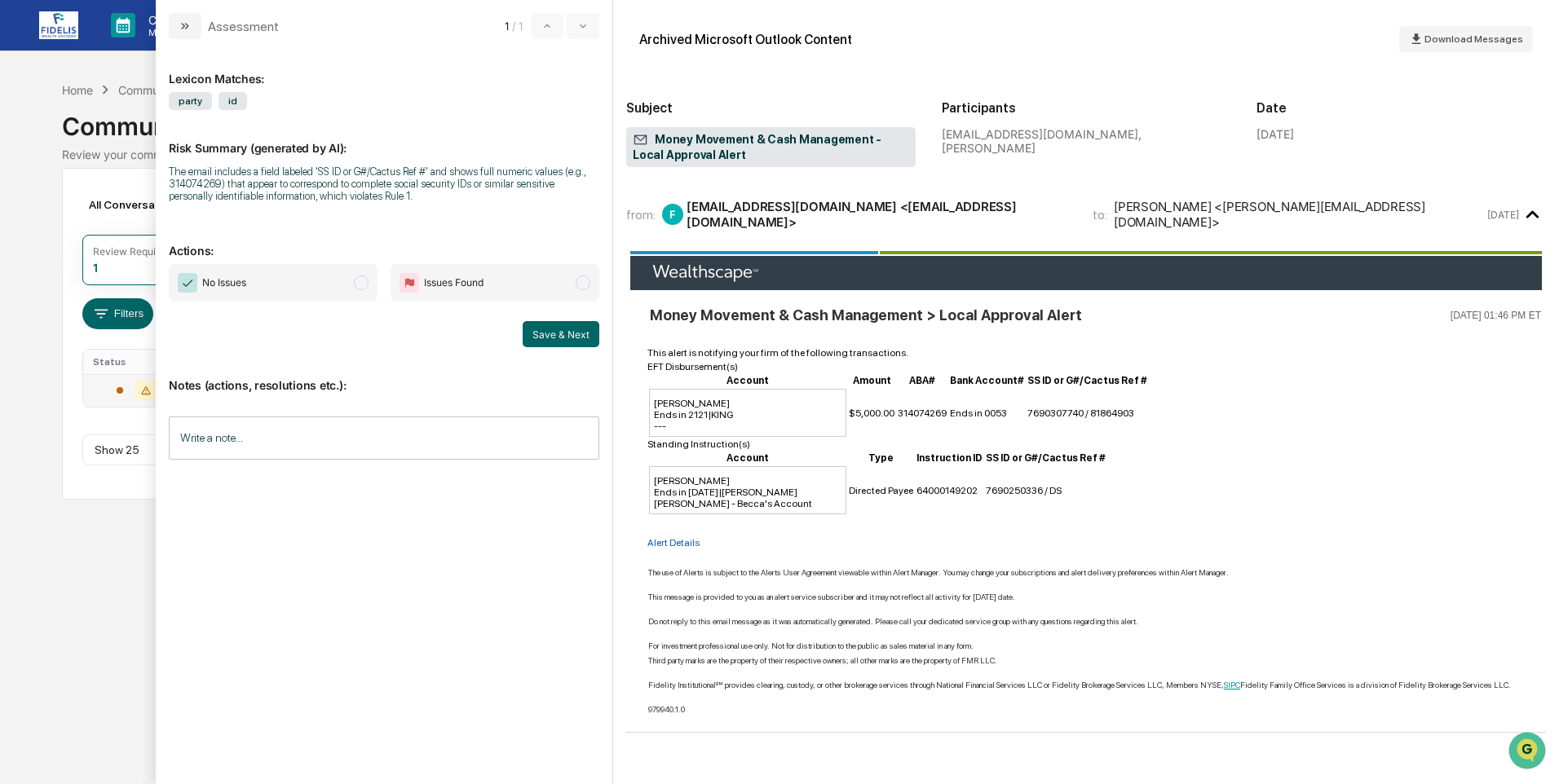
click at [367, 283] on span "modal" at bounding box center [361, 282] width 14 height 14
click at [303, 424] on input "Write a note..." at bounding box center [384, 438] width 430 height 43
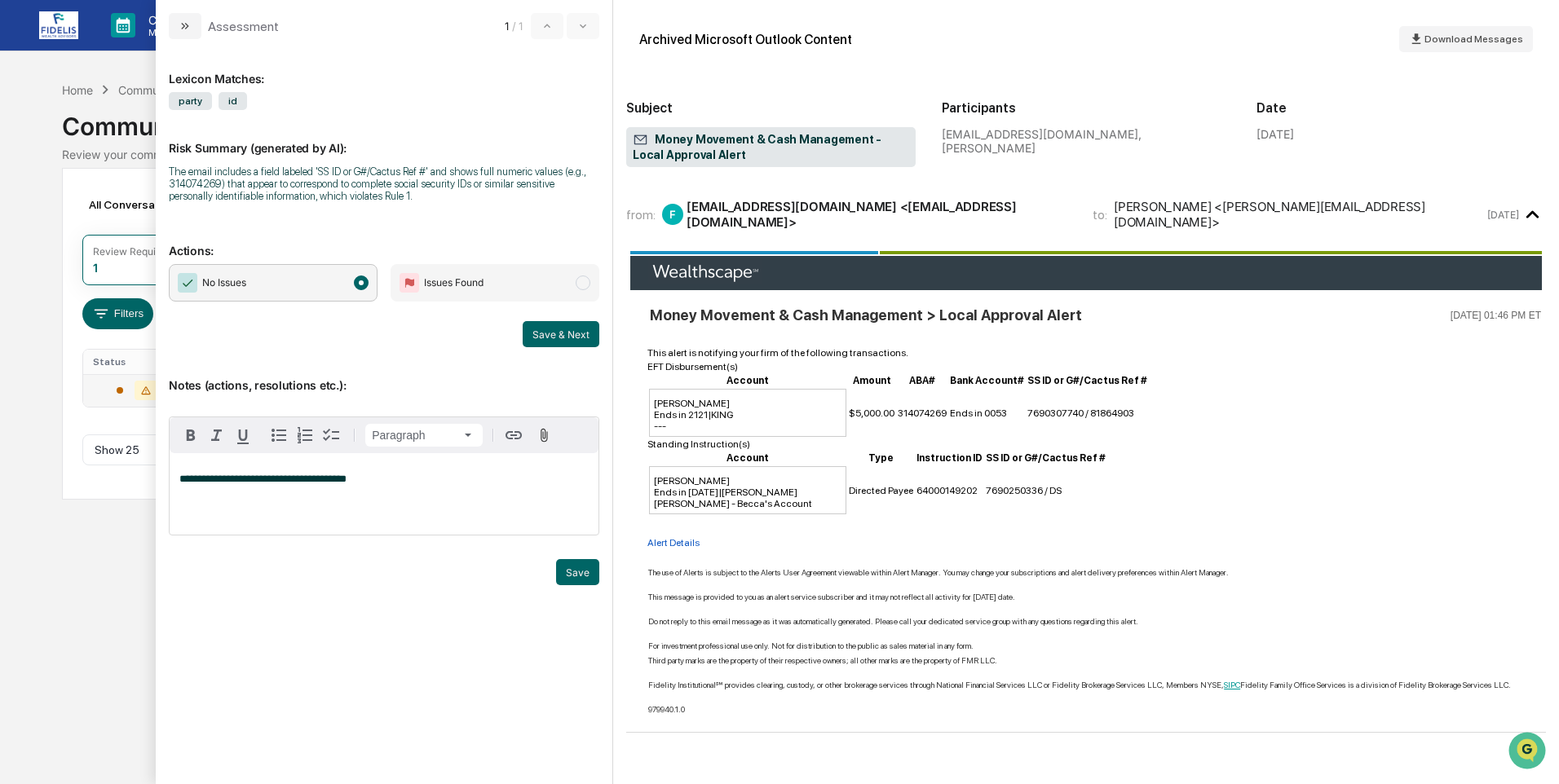
click at [306, 481] on span "**********" at bounding box center [263, 479] width 167 height 10
click at [405, 488] on div "**********" at bounding box center [384, 494] width 429 height 82
click at [573, 570] on button "Save" at bounding box center [577, 572] width 43 height 26
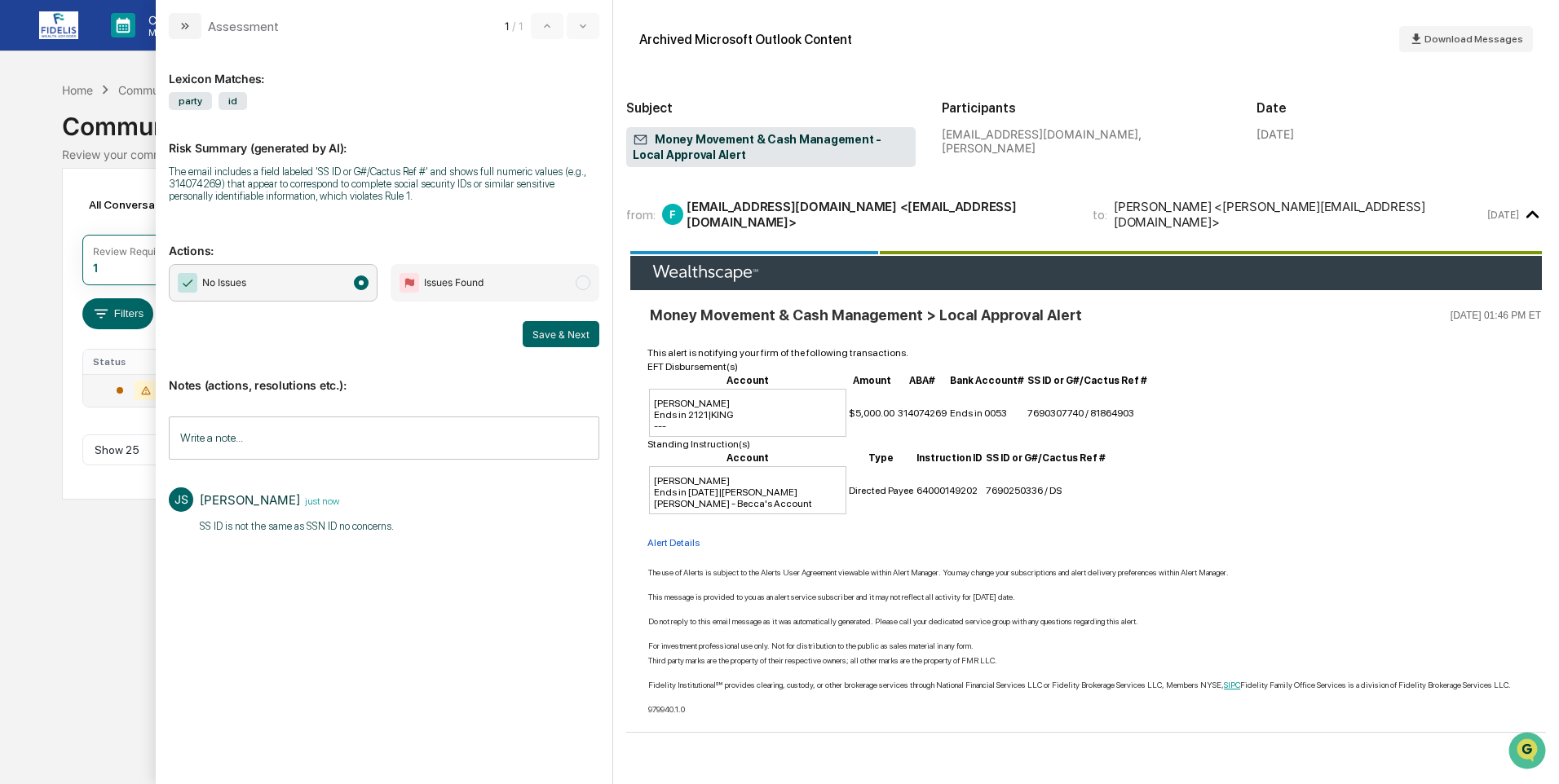
click at [548, 317] on div "No Issues Issues Found Save & Next" at bounding box center [384, 306] width 430 height 84
drag, startPoint x: 552, startPoint y: 329, endPoint x: 552, endPoint y: 339, distance: 10.0
click at [552, 330] on button "Save & Next" at bounding box center [561, 334] width 77 height 26
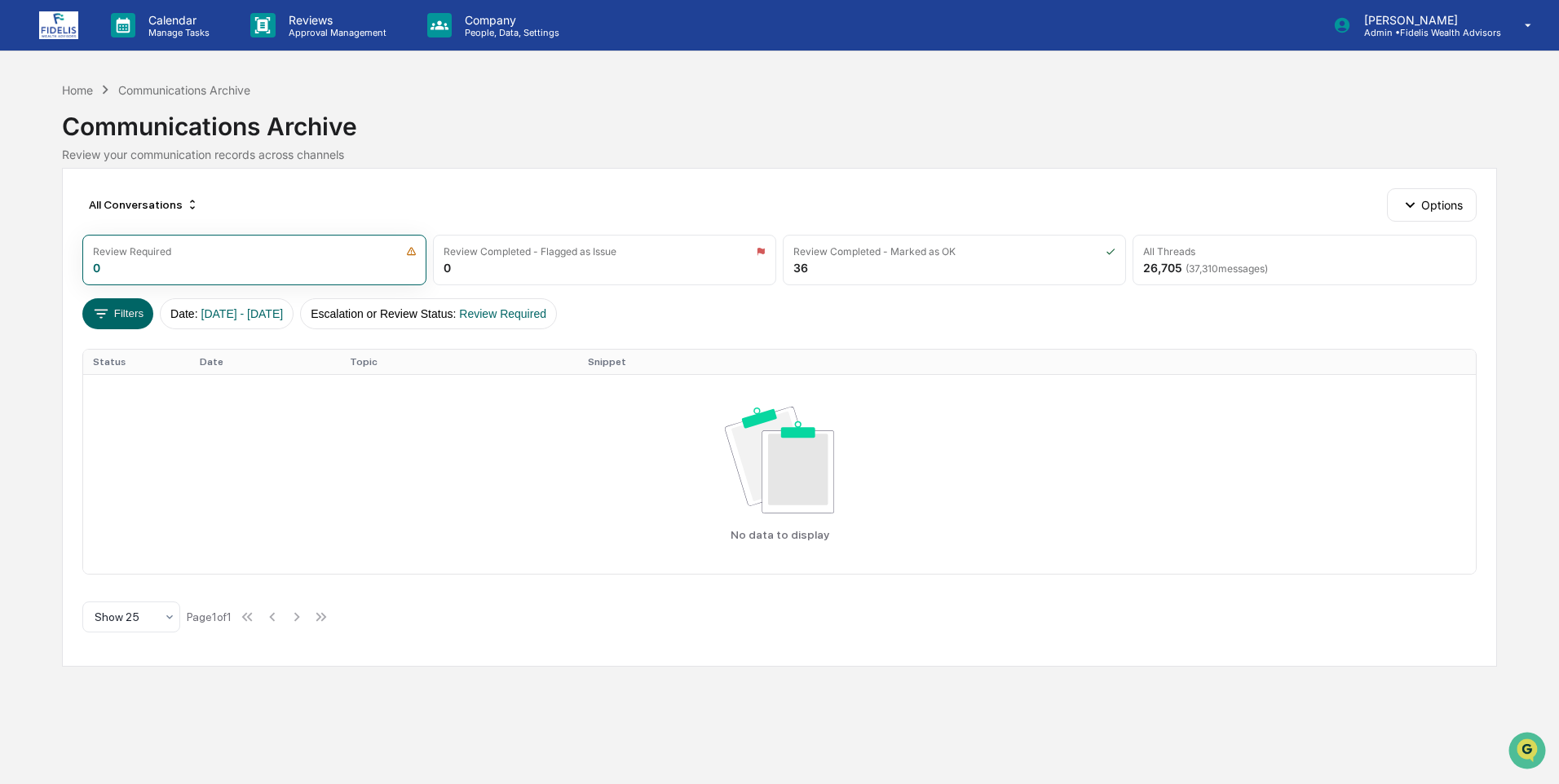
click at [57, 21] on img at bounding box center [59, 25] width 39 height 28
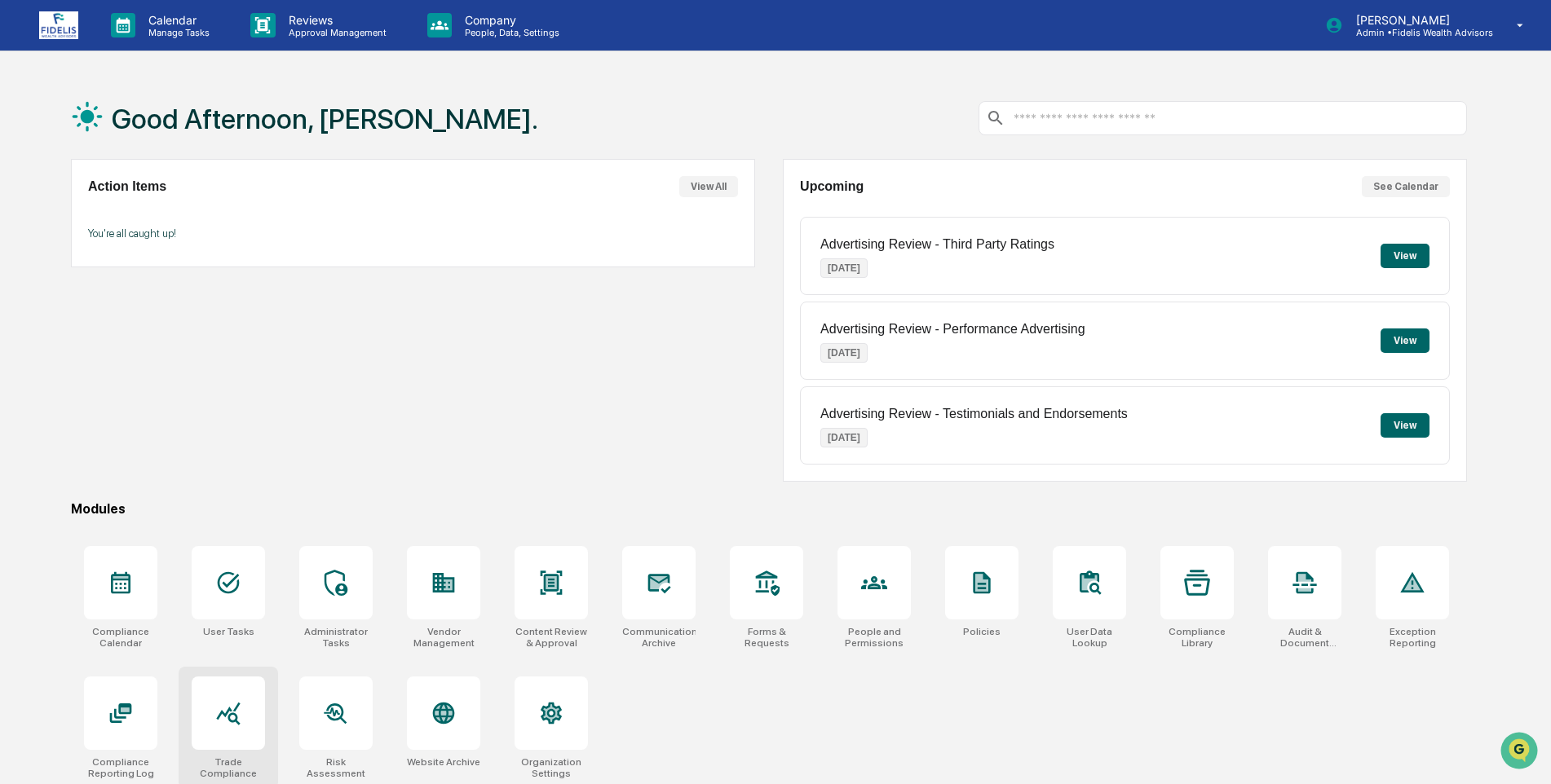
click at [217, 743] on div at bounding box center [228, 713] width 73 height 73
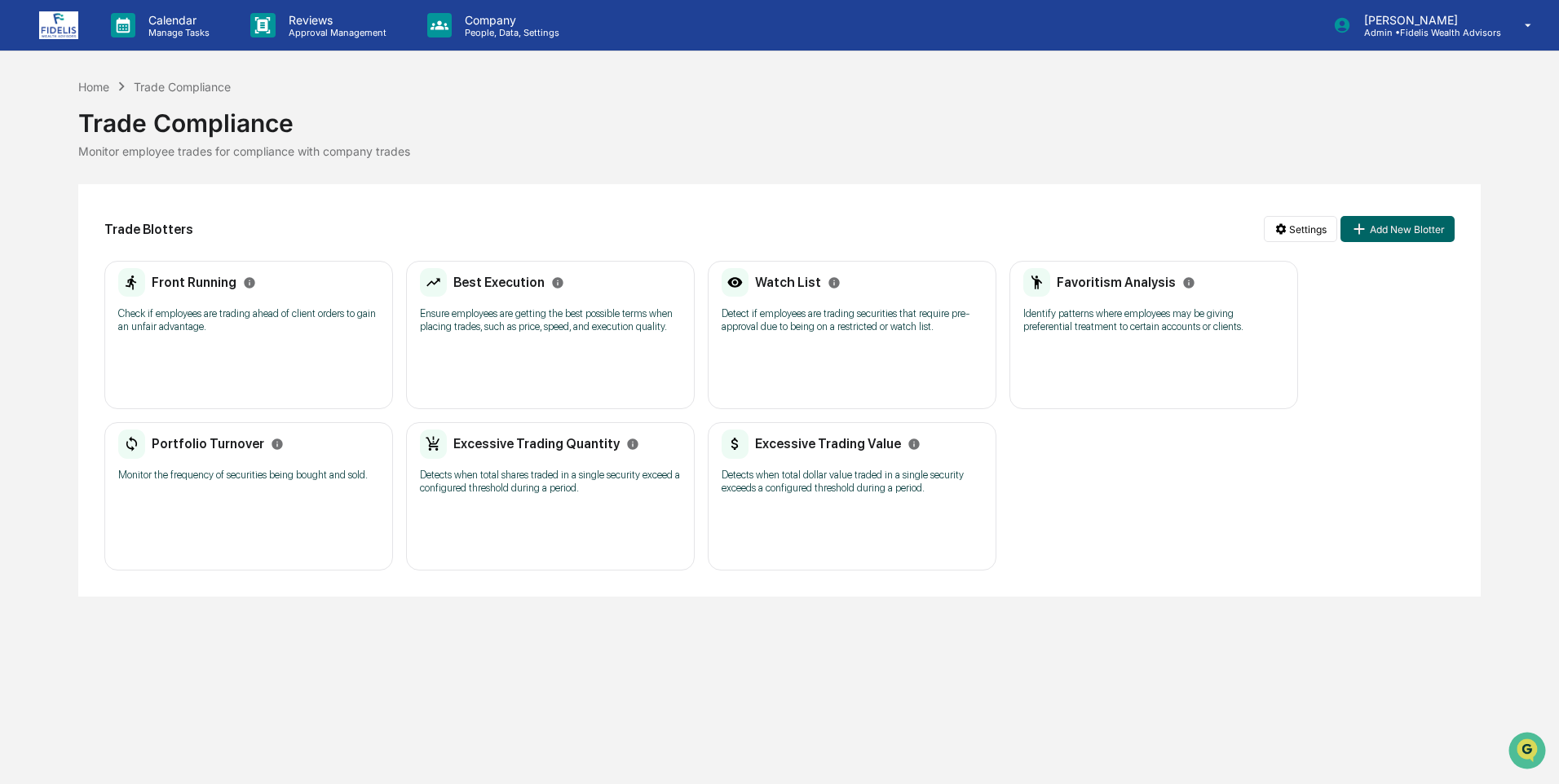
click at [216, 344] on div "Front Running Check if employees are trading ahead of client orders to gain an …" at bounding box center [248, 335] width 289 height 148
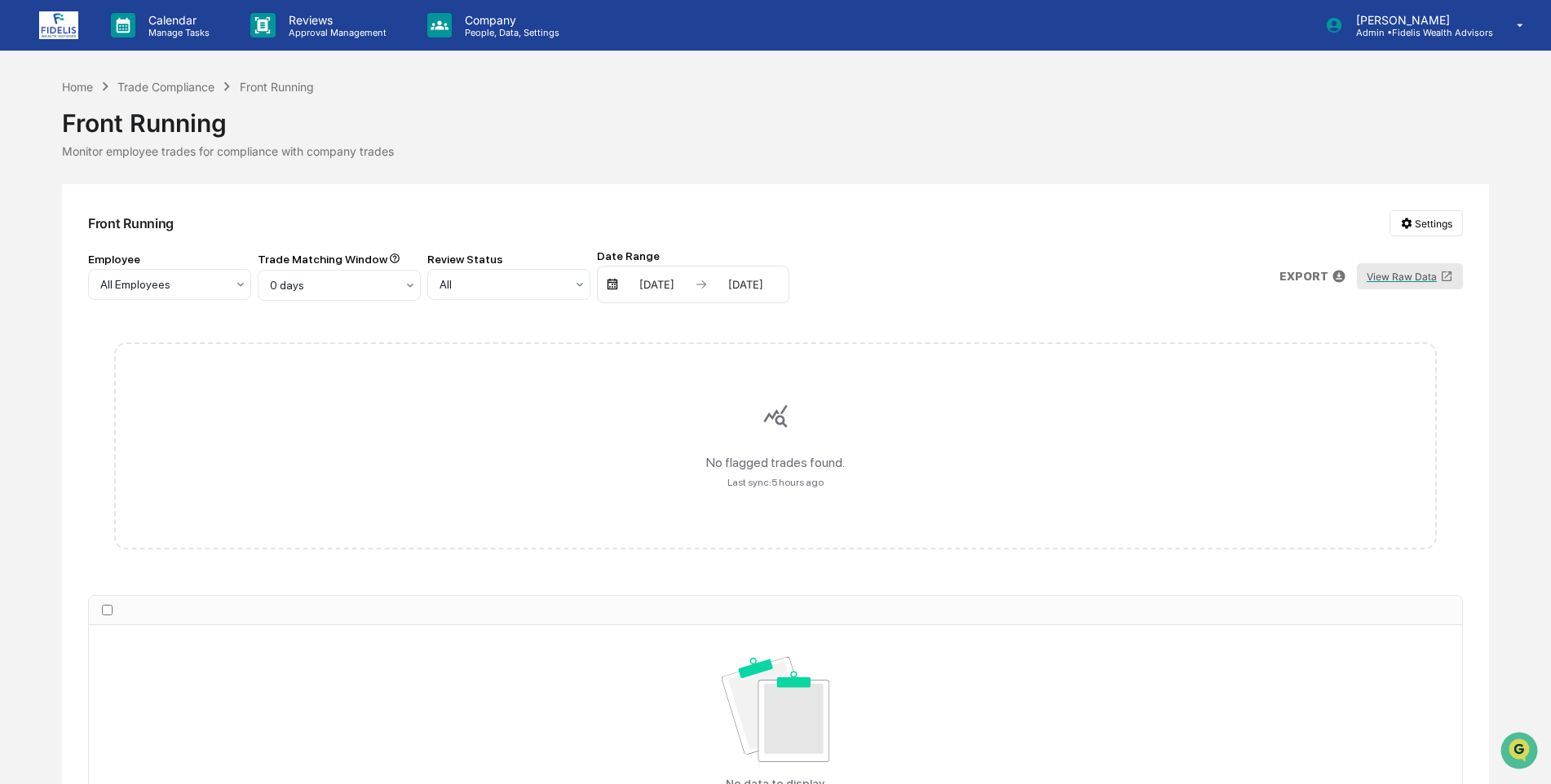
click at [1414, 273] on button "View Raw Data" at bounding box center [1410, 276] width 106 height 26
click at [71, 90] on div "Home" at bounding box center [78, 87] width 31 height 14
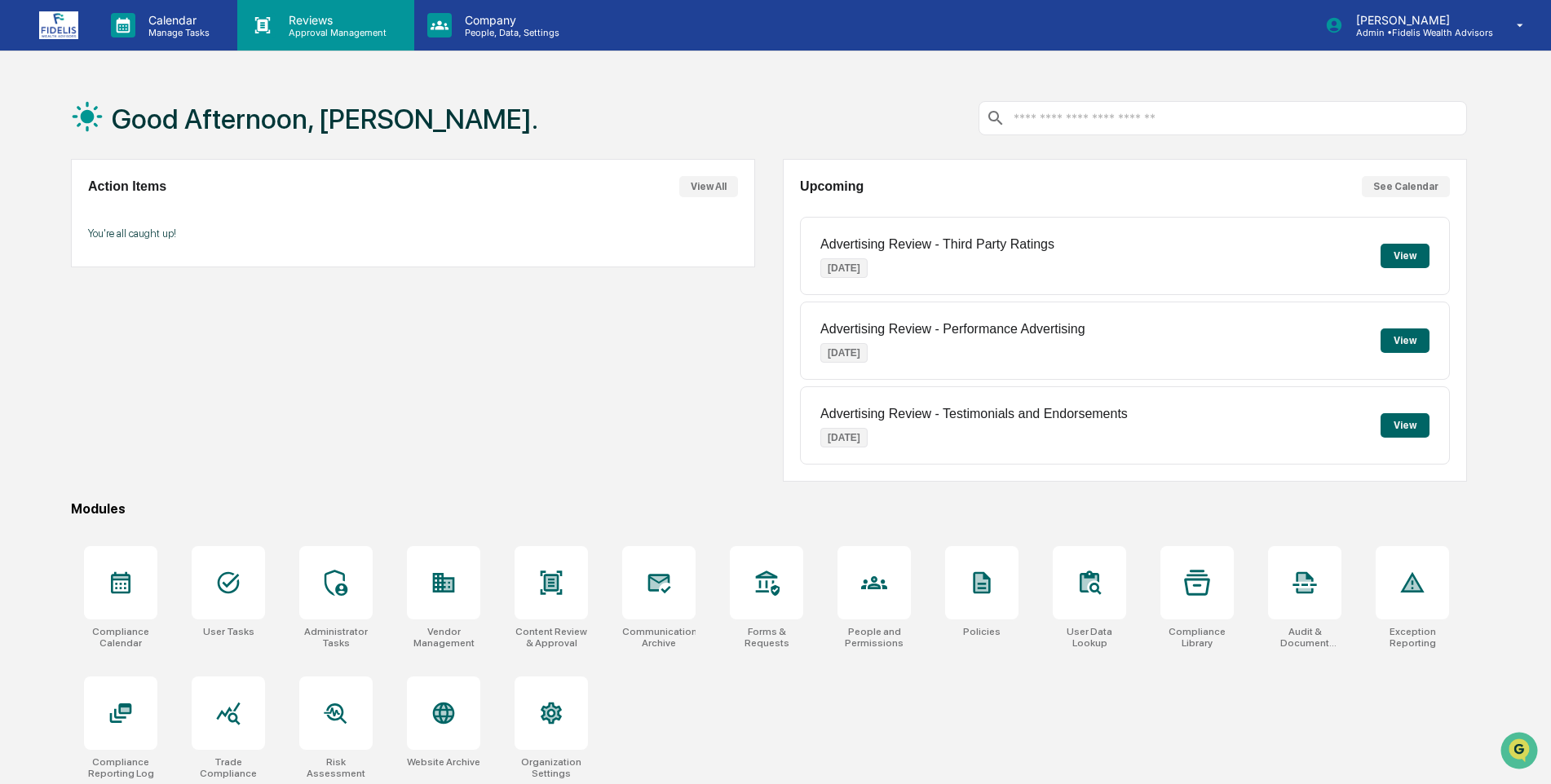
click at [294, 24] on p "Reviews" at bounding box center [335, 20] width 119 height 14
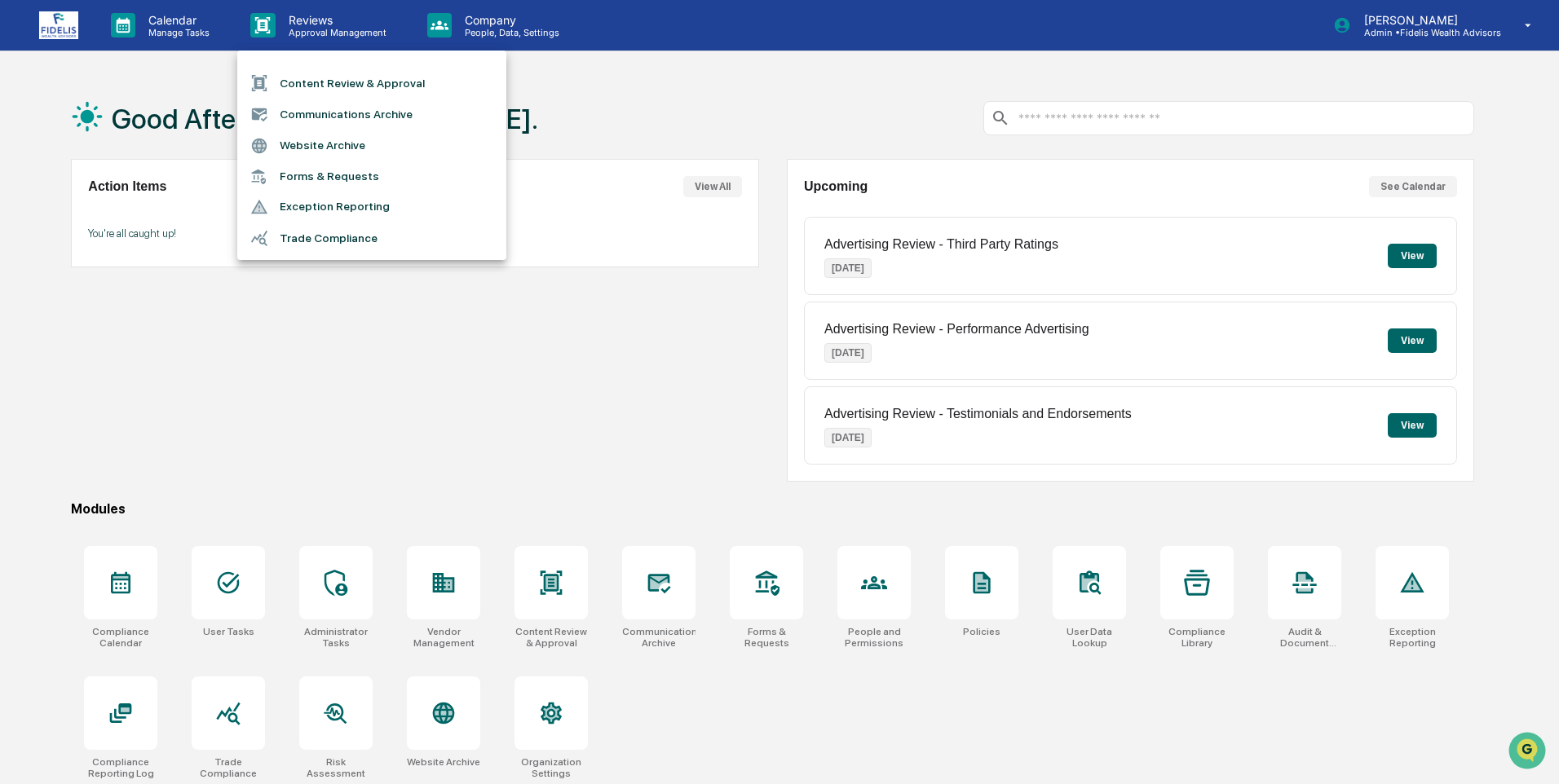
click at [305, 389] on div at bounding box center [779, 392] width 1559 height 784
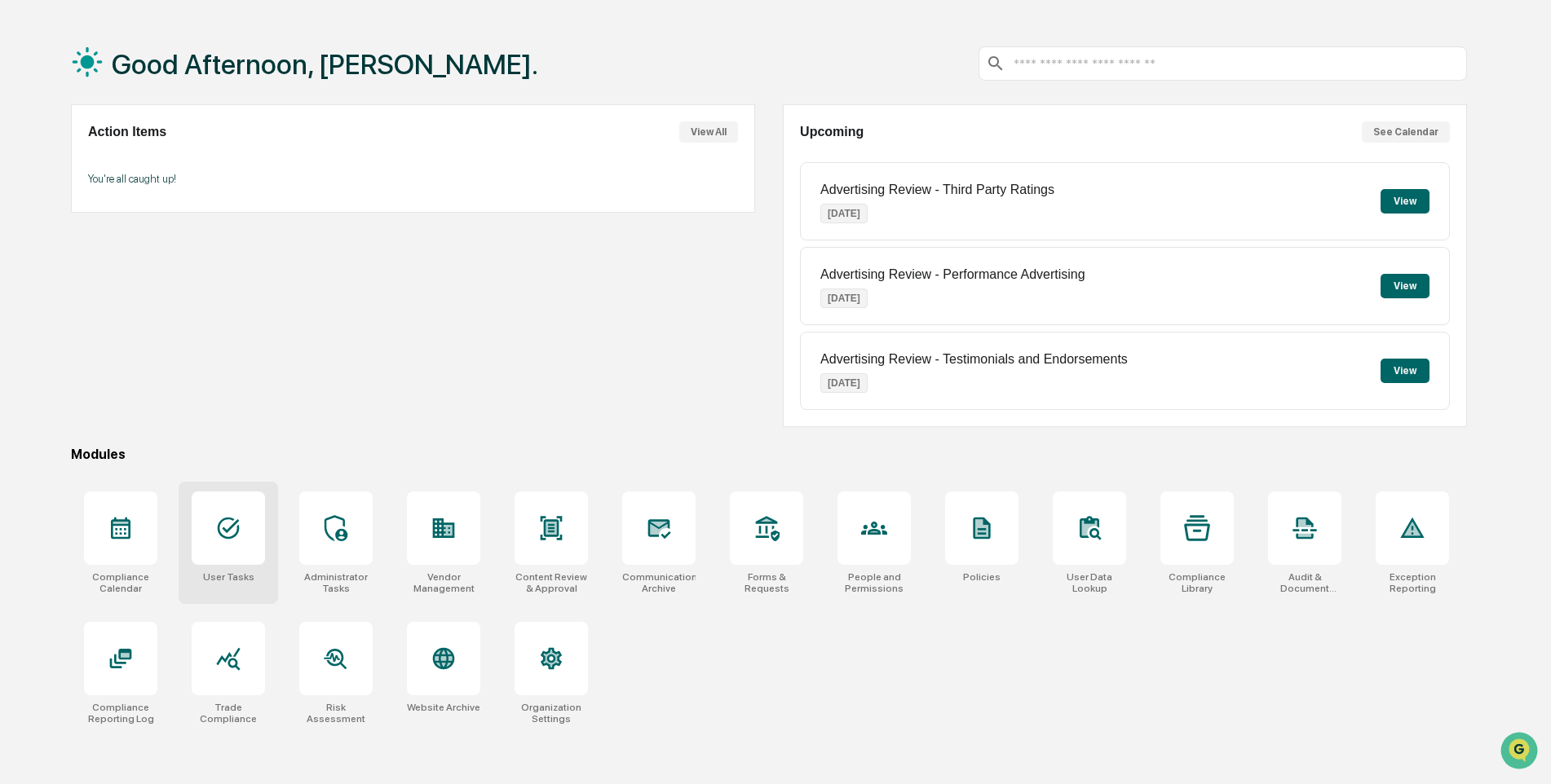
scroll to position [78, 0]
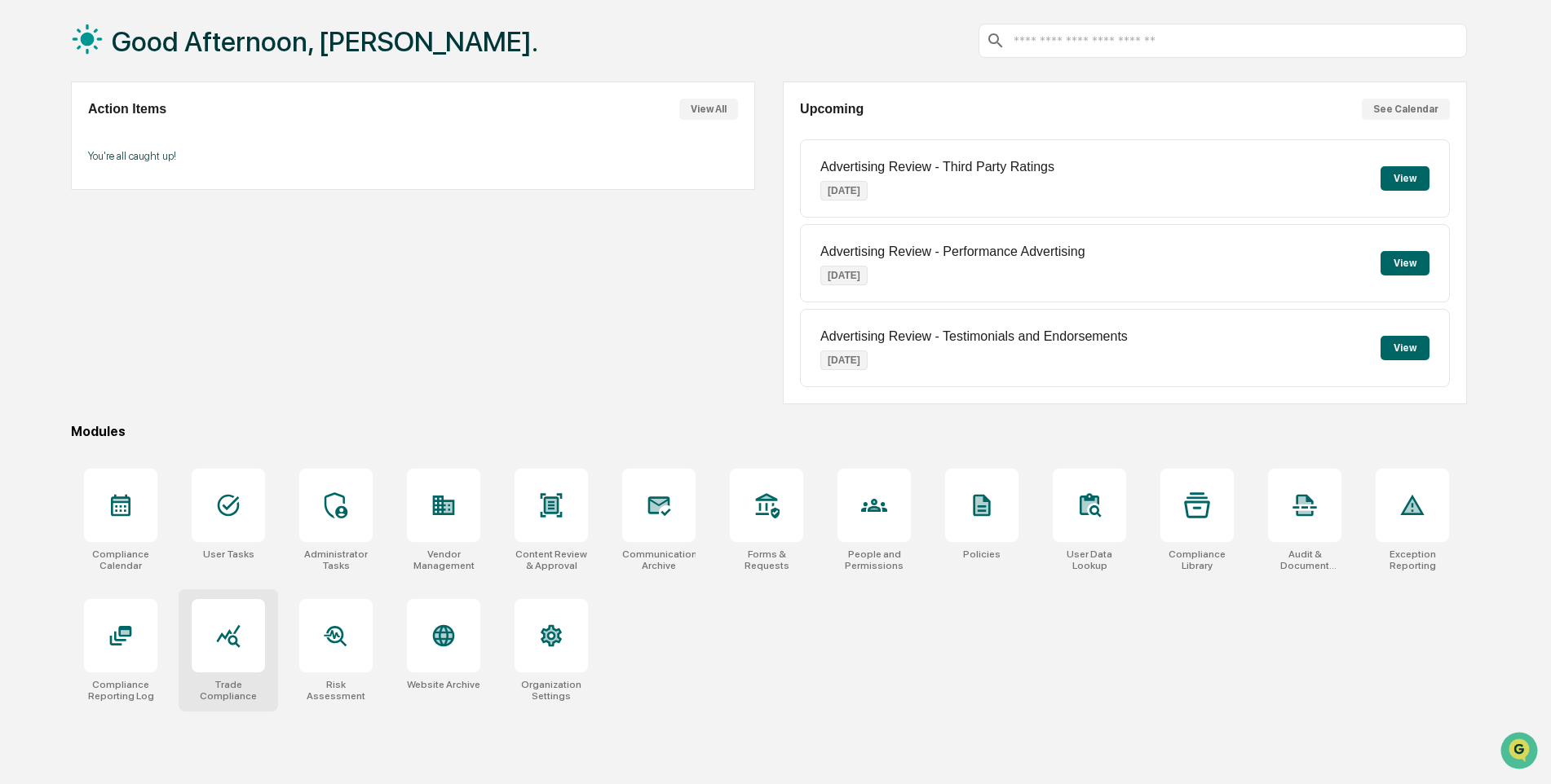
click at [225, 662] on div at bounding box center [228, 636] width 73 height 73
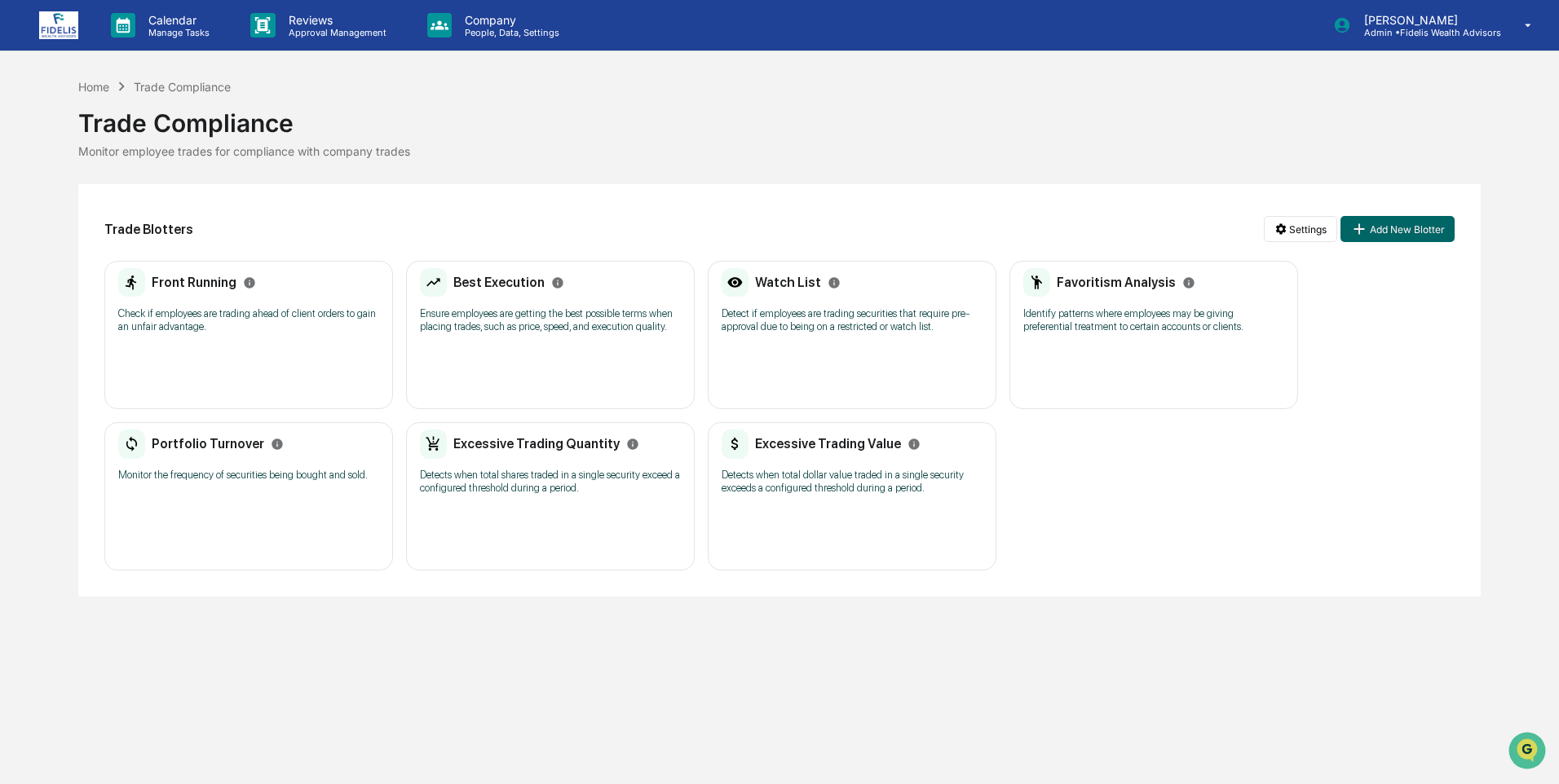
click at [515, 278] on h2 "Best Execution" at bounding box center [499, 282] width 91 height 15
